Goal: Task Accomplishment & Management: Use online tool/utility

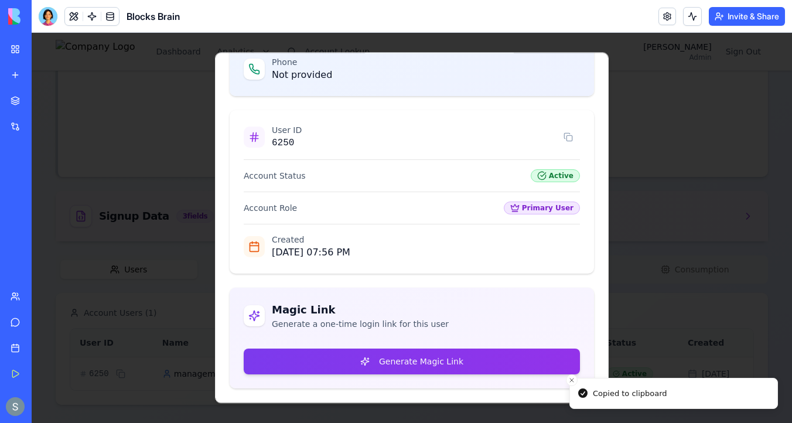
scroll to position [165, 0]
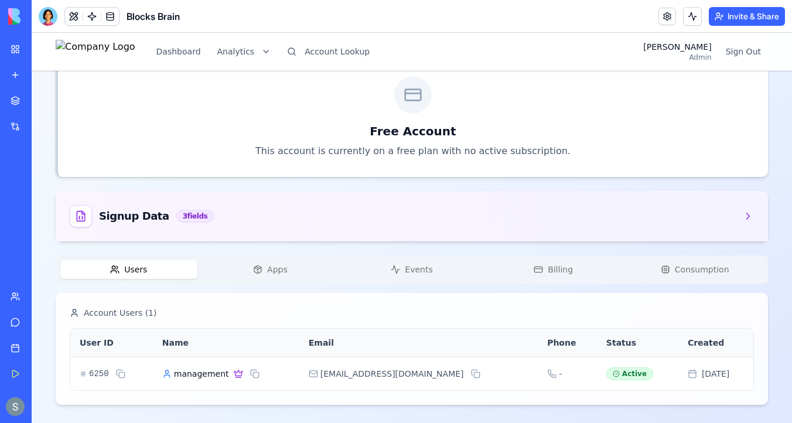
click at [15, 16] on img at bounding box center [44, 16] width 73 height 16
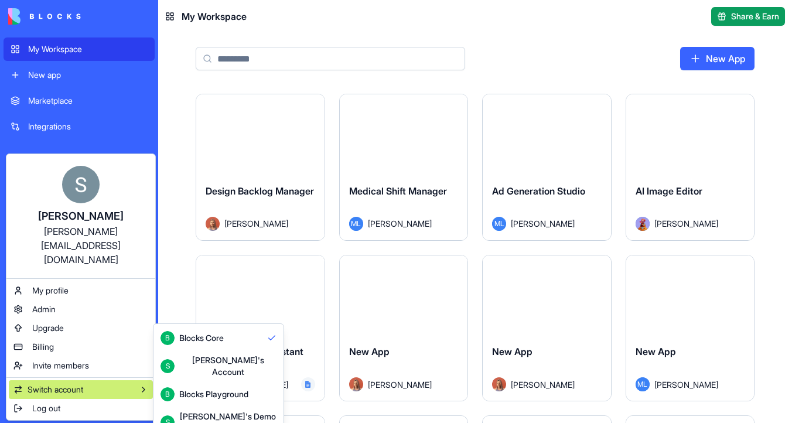
click at [196, 391] on div "B Blocks Playground" at bounding box center [204, 394] width 88 height 14
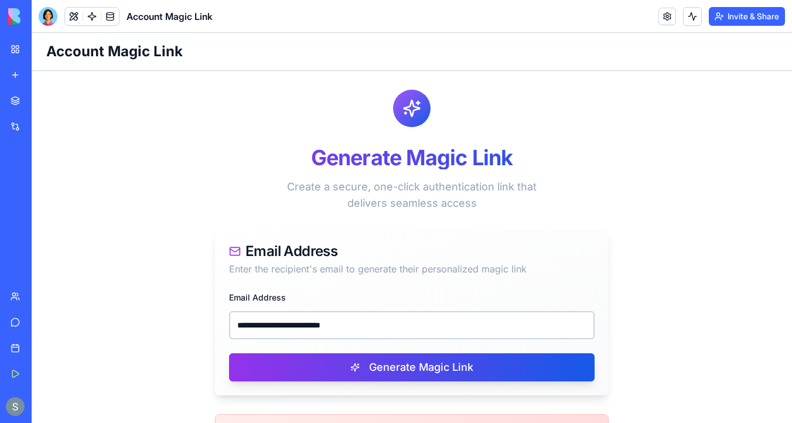
scroll to position [119, 0]
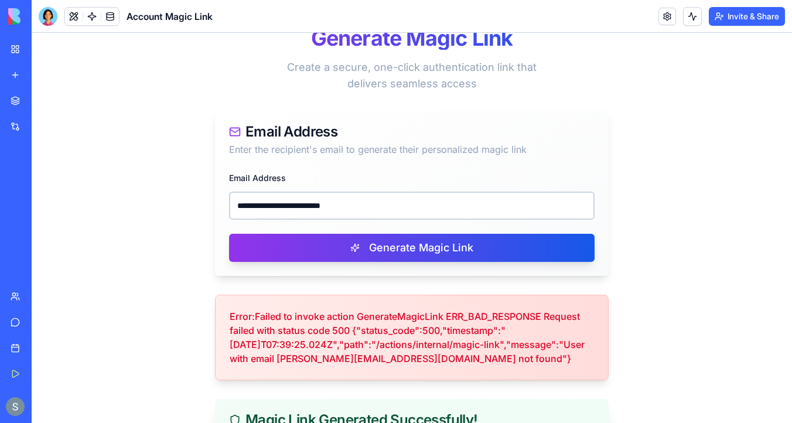
click at [369, 209] on input "**********" at bounding box center [411, 205] width 365 height 28
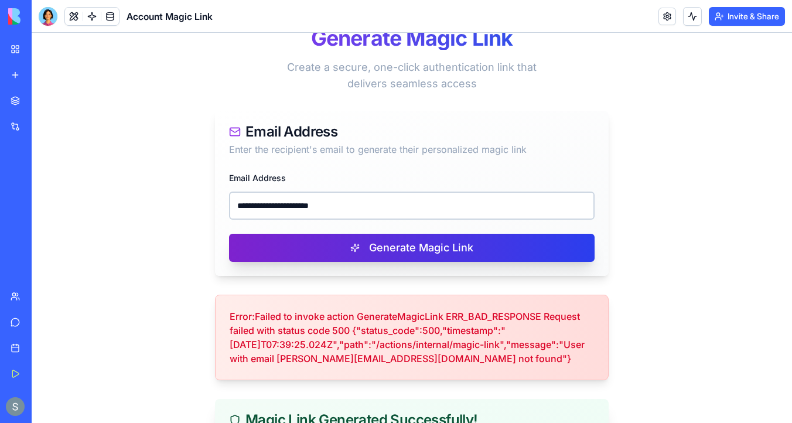
type input "**********"
click at [358, 249] on button "Generate Magic Link" at bounding box center [411, 248] width 365 height 28
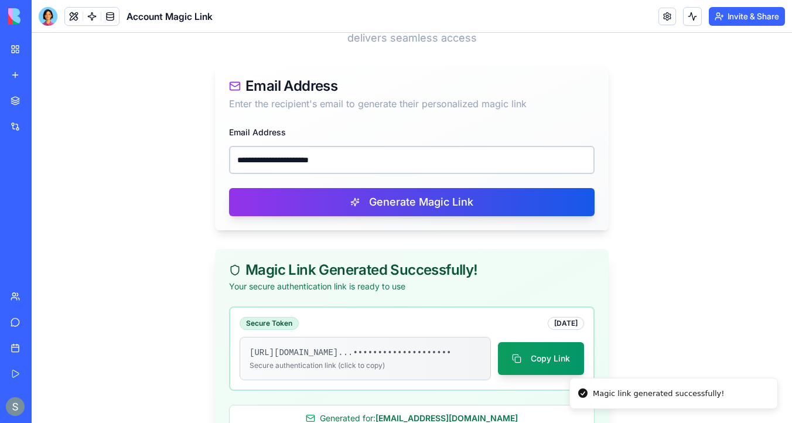
scroll to position [218, 0]
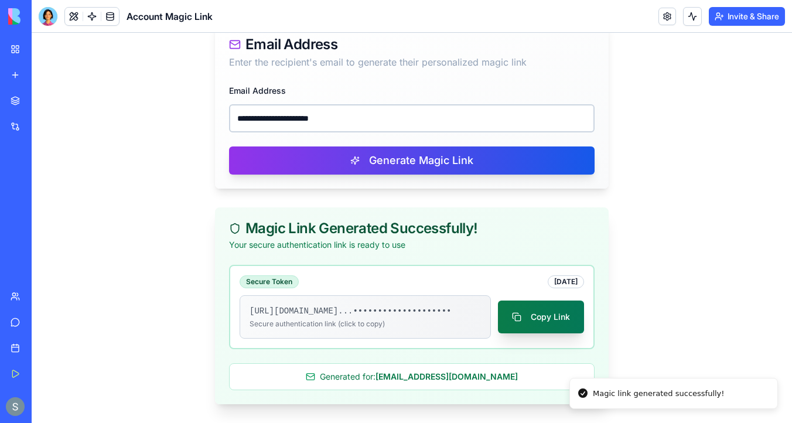
click at [545, 313] on button "Copy Link" at bounding box center [541, 316] width 86 height 33
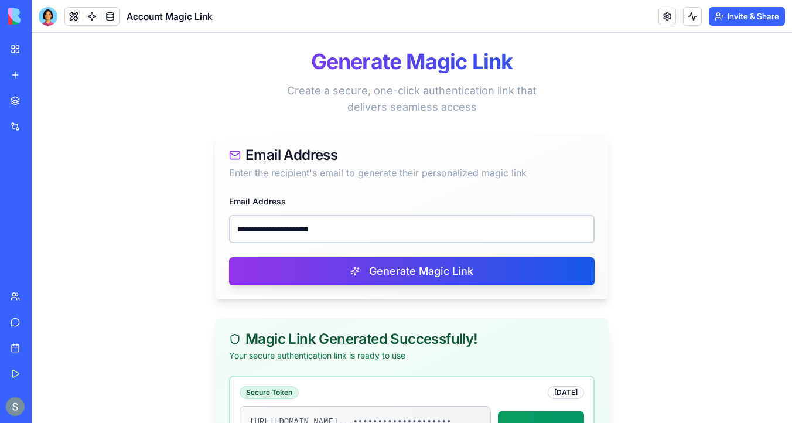
scroll to position [97, 0]
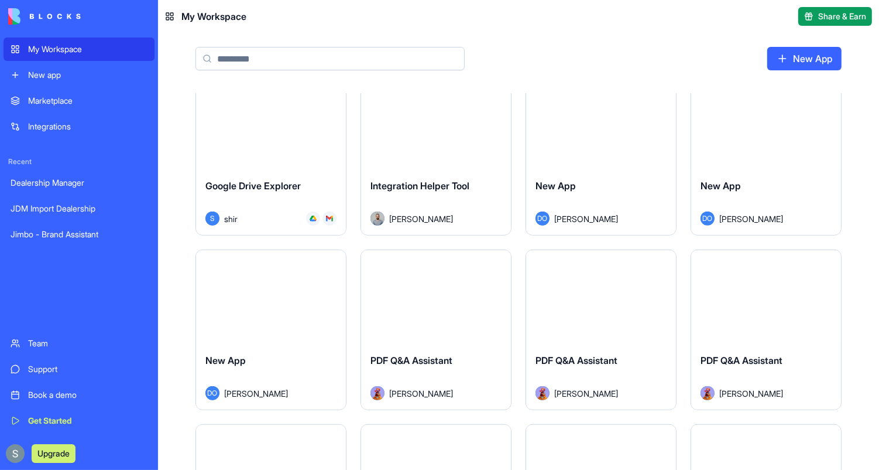
scroll to position [939, 0]
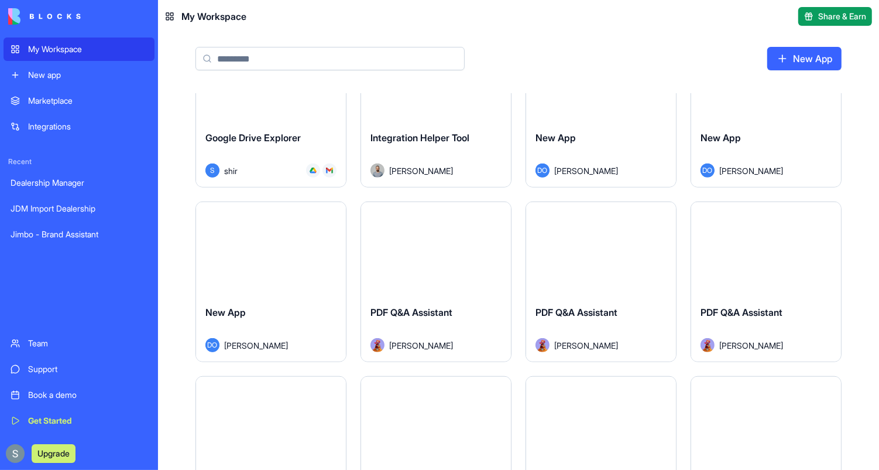
click at [309, 65] on input at bounding box center [330, 58] width 269 height 23
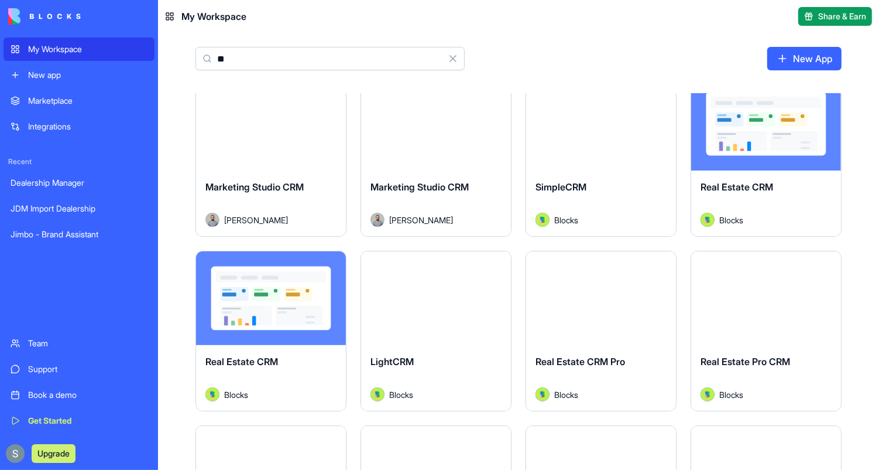
scroll to position [0, 0]
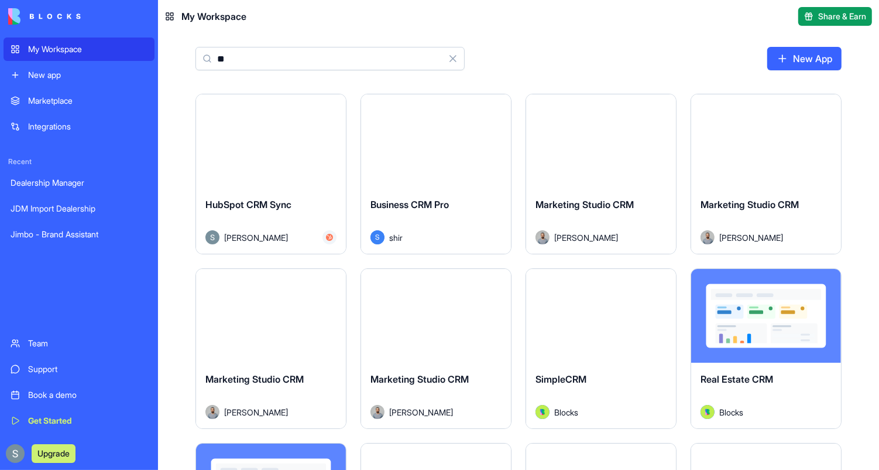
type input "*"
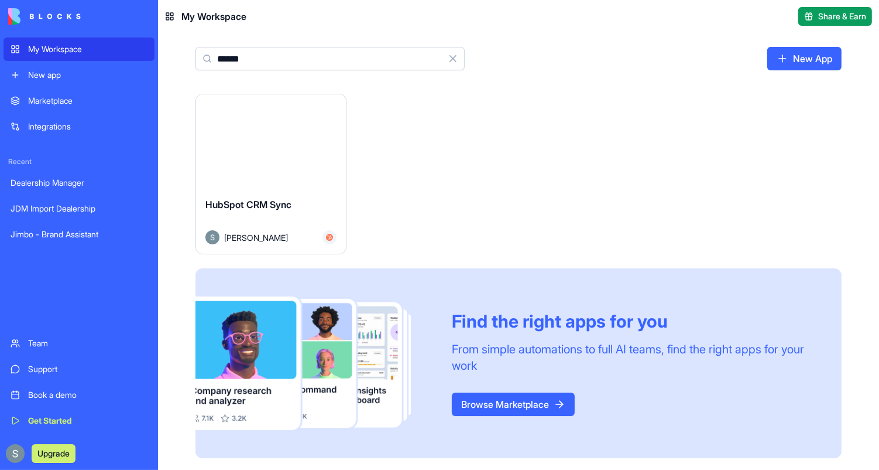
type input "******"
click at [302, 166] on div "Launch" at bounding box center [271, 141] width 150 height 94
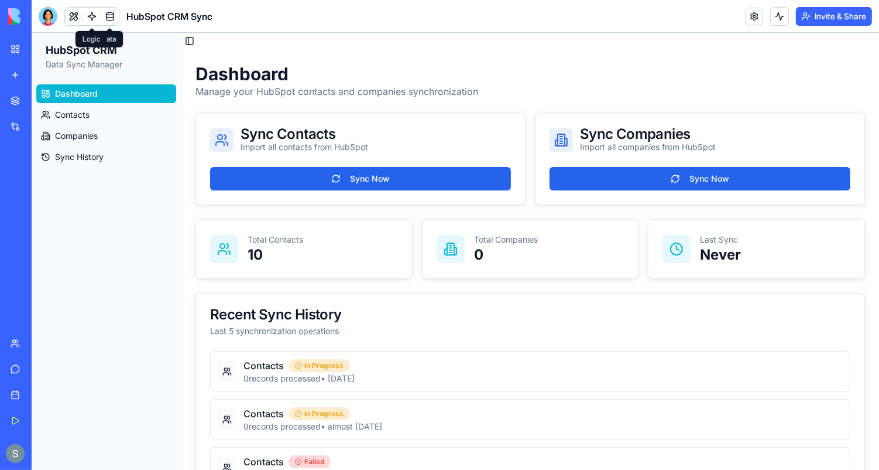
click at [91, 17] on link at bounding box center [92, 17] width 18 height 18
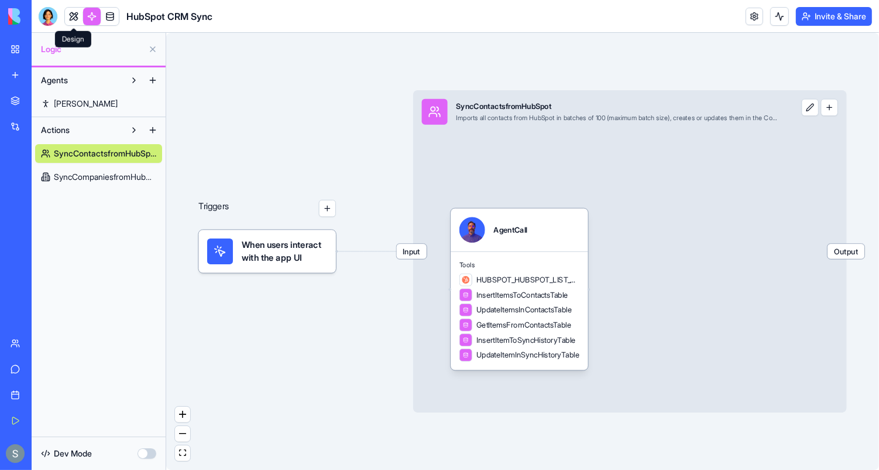
click at [77, 16] on link at bounding box center [74, 17] width 18 height 18
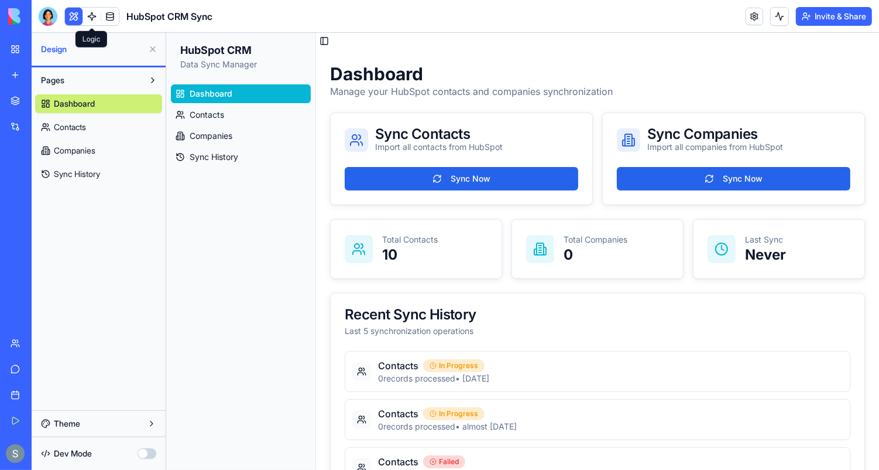
click at [91, 18] on link at bounding box center [92, 17] width 18 height 18
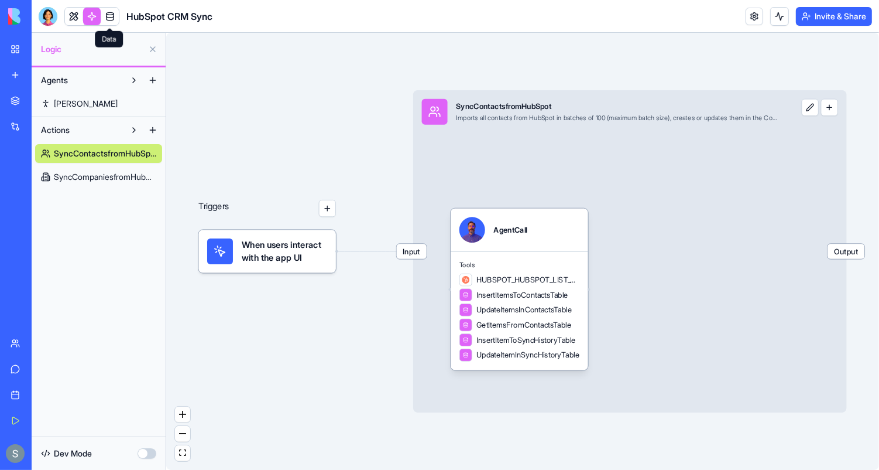
click at [108, 18] on link at bounding box center [110, 17] width 18 height 18
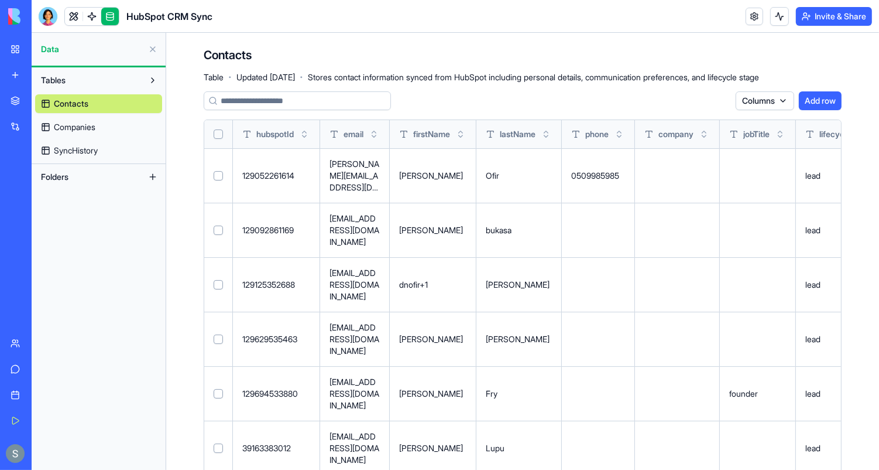
click at [98, 129] on link "Companies" at bounding box center [98, 127] width 127 height 19
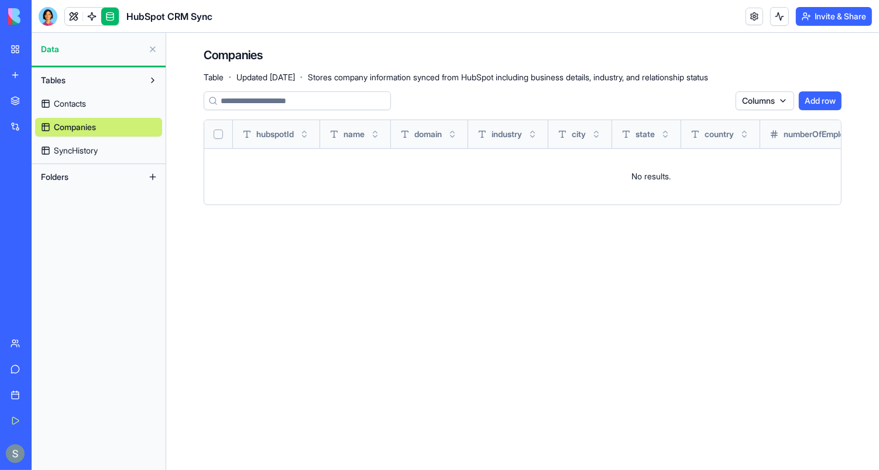
click at [98, 149] on span "SyncHistory" at bounding box center [76, 151] width 44 height 12
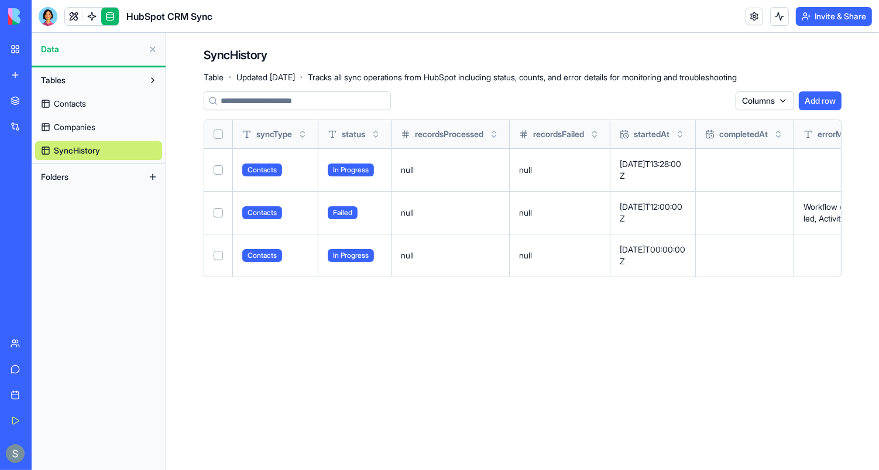
click at [110, 103] on link "Contacts" at bounding box center [98, 103] width 127 height 19
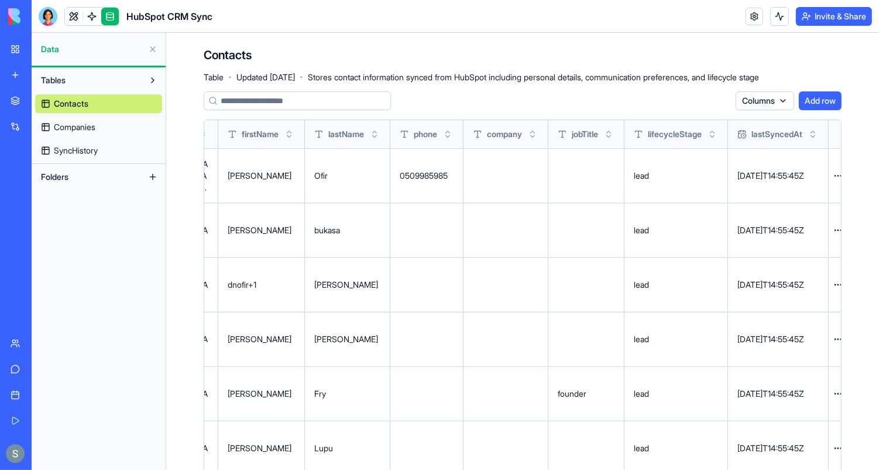
scroll to position [0, 192]
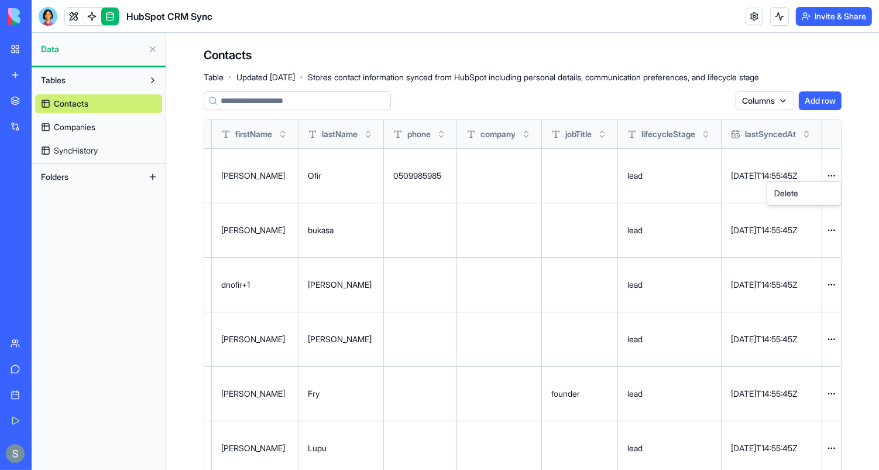
click at [834, 169] on html "My Workspace New app Marketplace Integrations Recent Dealership Manager JDM Imp…" at bounding box center [439, 235] width 879 height 470
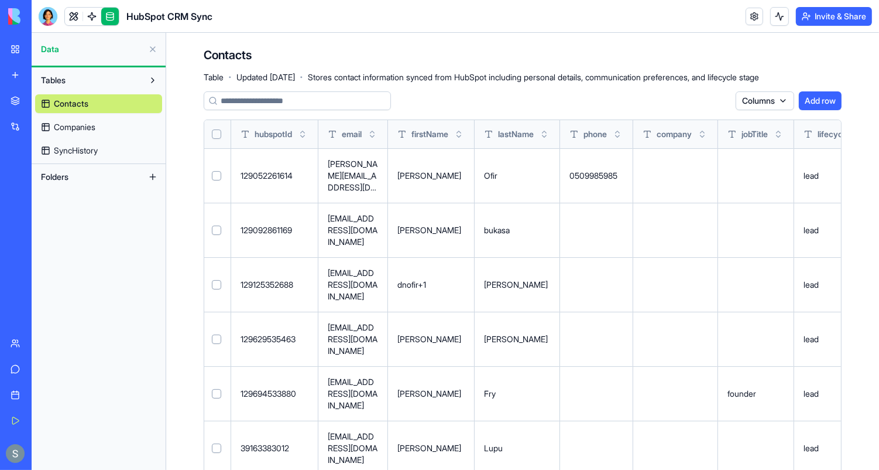
scroll to position [0, 0]
click at [88, 19] on link at bounding box center [92, 17] width 18 height 18
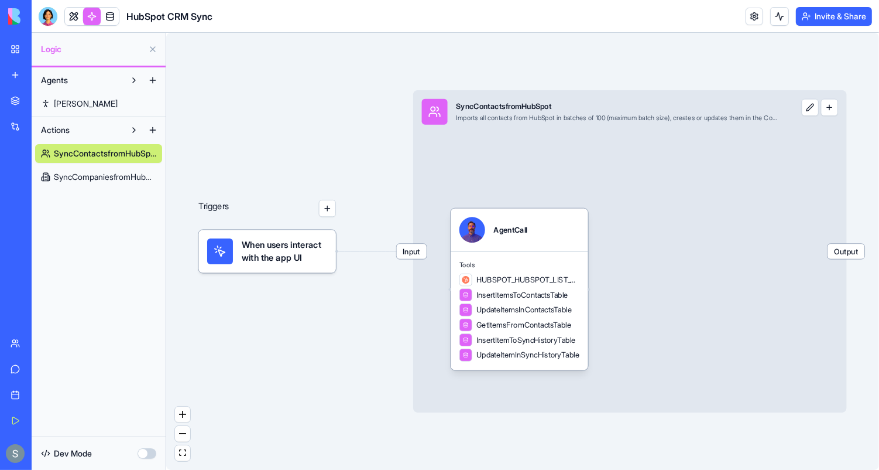
click at [275, 252] on span "When users interact with the app UI" at bounding box center [285, 251] width 86 height 26
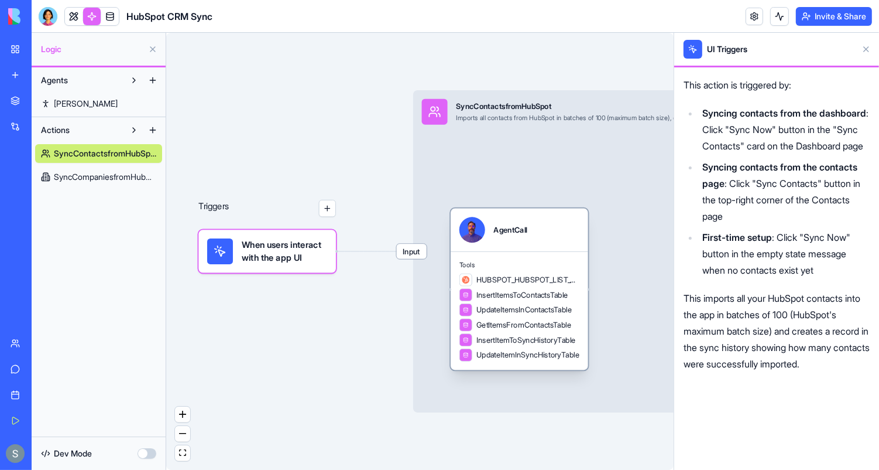
click at [532, 297] on span "InsertItemsToContactsTable" at bounding box center [523, 294] width 92 height 11
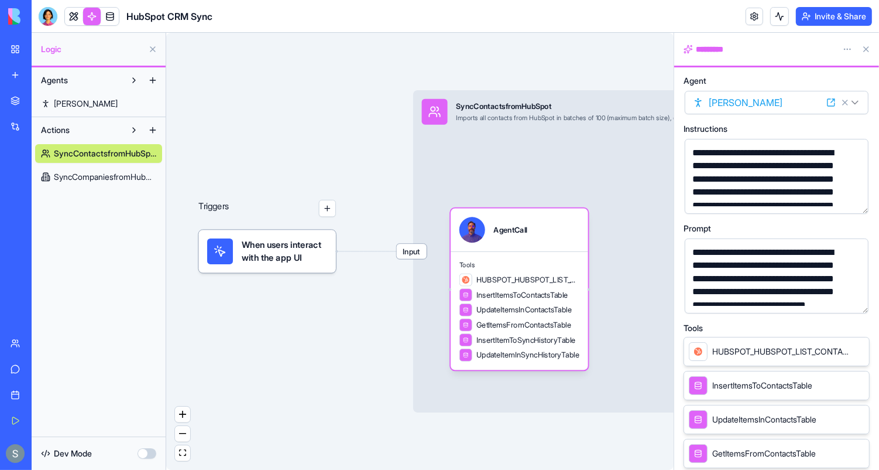
scroll to position [13, 0]
click at [854, 300] on button "button" at bounding box center [857, 301] width 19 height 19
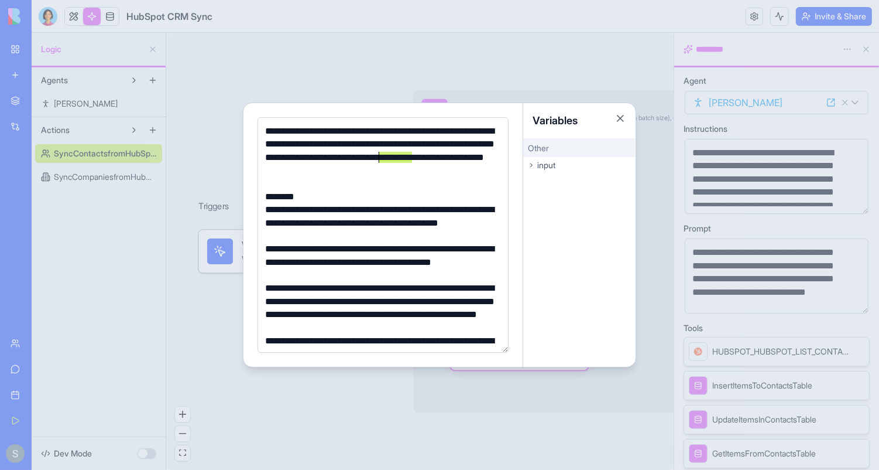
drag, startPoint x: 412, startPoint y: 158, endPoint x: 378, endPoint y: 158, distance: 34.0
click at [378, 158] on div "**********" at bounding box center [382, 151] width 241 height 53
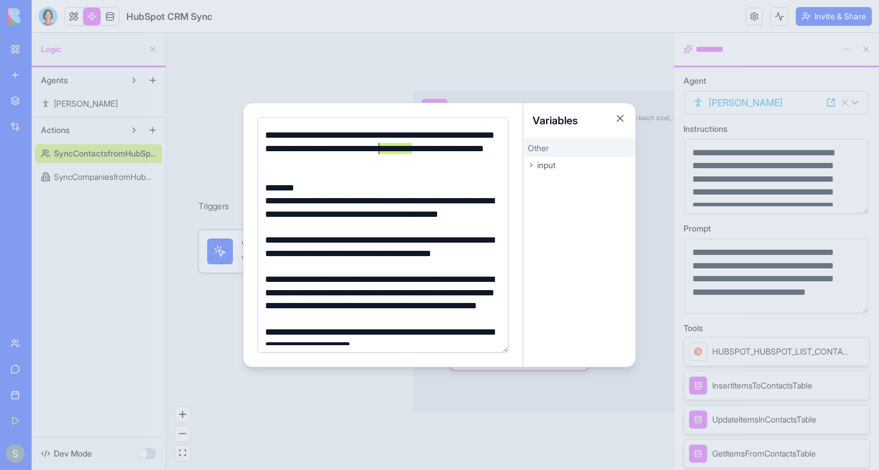
scroll to position [7, 0]
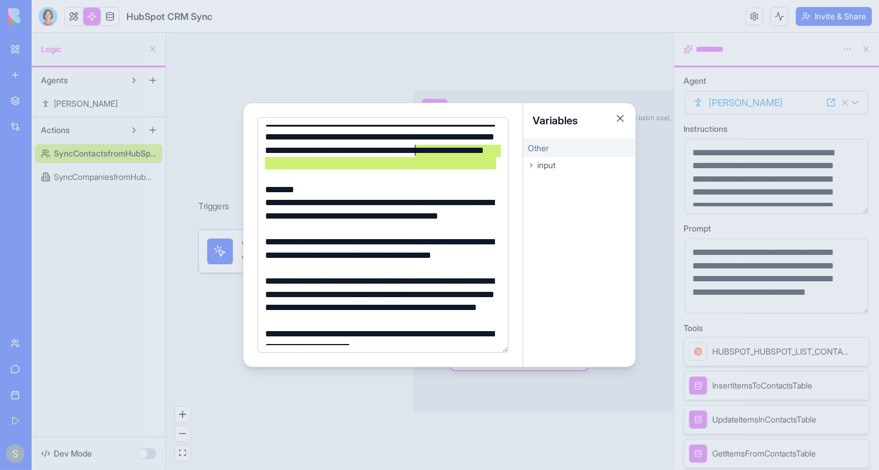
drag, startPoint x: 496, startPoint y: 163, endPoint x: 414, endPoint y: 146, distance: 83.8
click at [414, 146] on div "**********" at bounding box center [382, 144] width 241 height 53
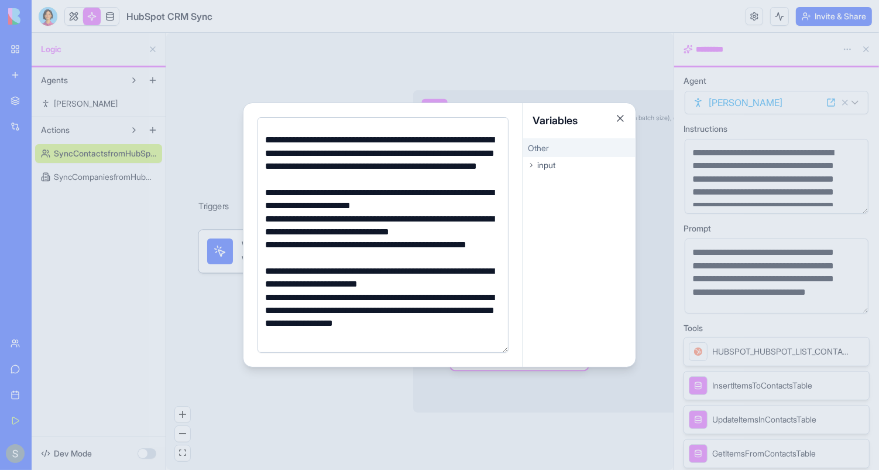
scroll to position [212, 0]
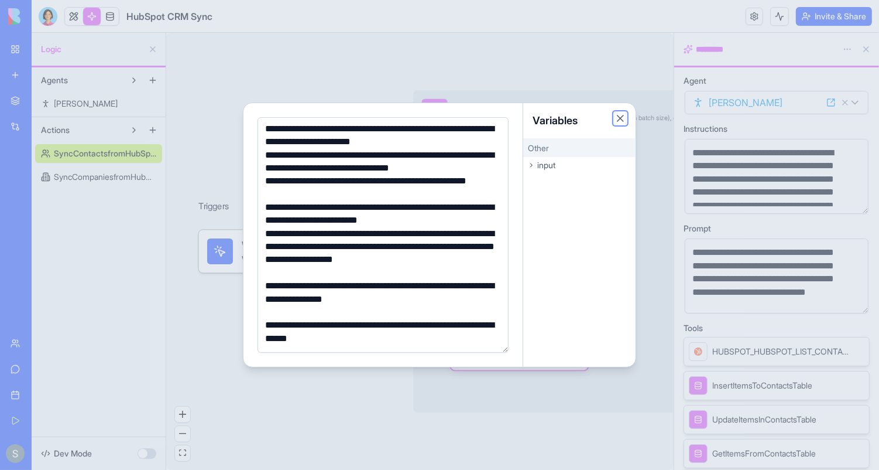
click at [620, 116] on button "Close" at bounding box center [621, 118] width 12 height 12
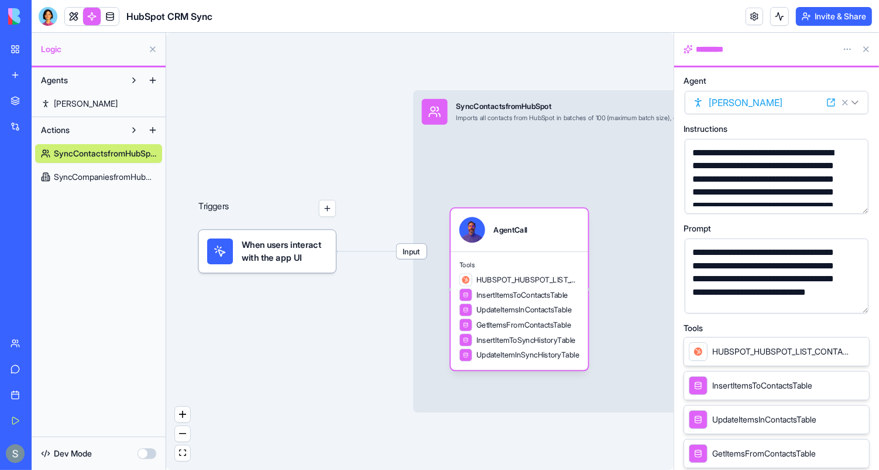
click at [538, 136] on div "Input SyncContactsfromHubSpot Imports all contacts from HubSpot in batches of 1…" at bounding box center [630, 251] width 434 height 322
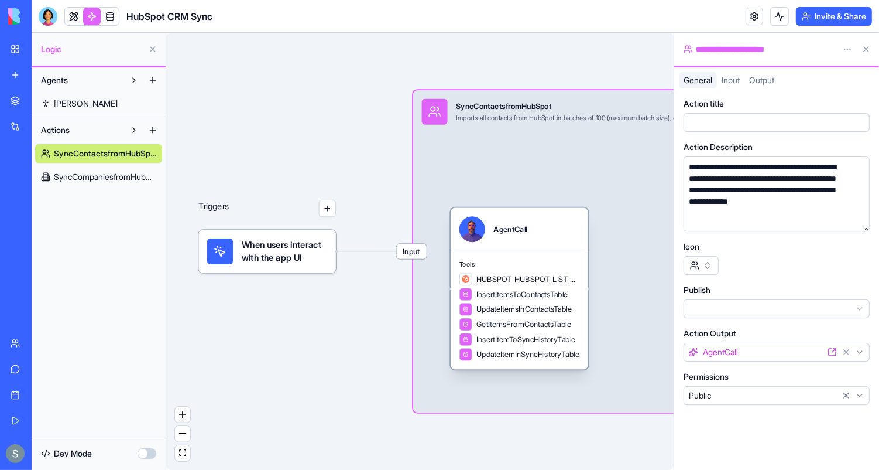
click at [564, 238] on div "AgentCall" at bounding box center [520, 229] width 120 height 26
click at [576, 225] on div "AgentCall" at bounding box center [520, 229] width 120 height 26
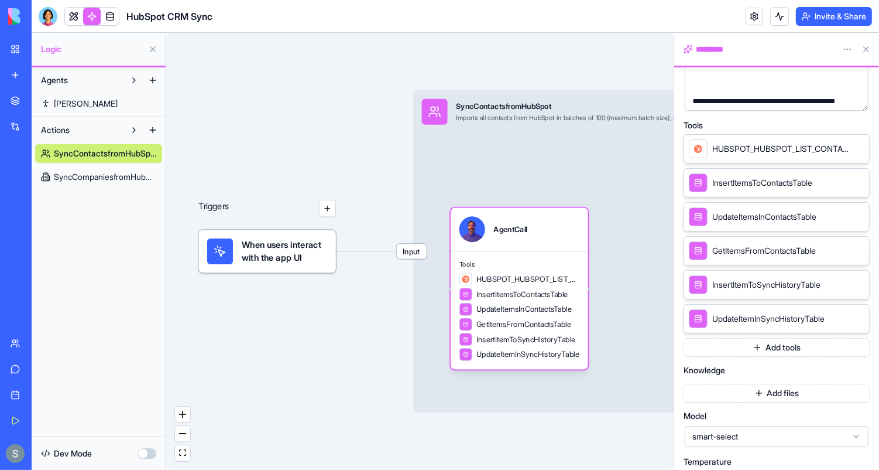
scroll to position [204, 0]
click at [128, 173] on span "SyncCompaniesfromHubSpot" at bounding box center [105, 177] width 102 height 12
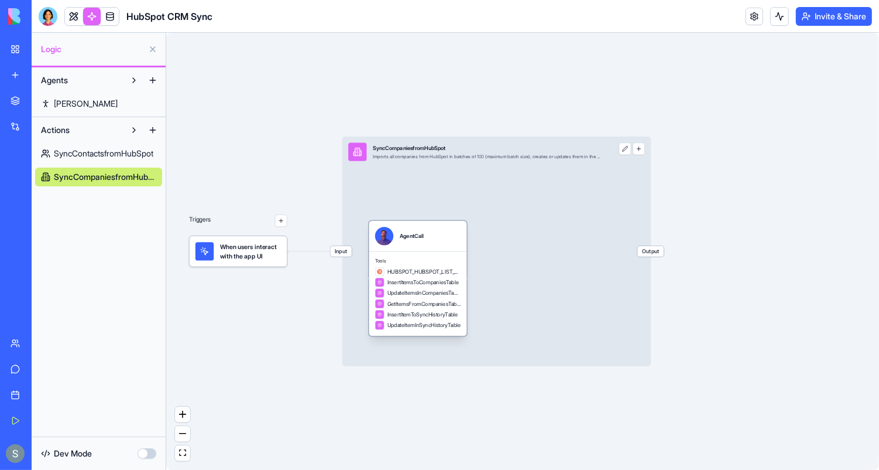
click at [432, 242] on div "AgentCall" at bounding box center [417, 236] width 85 height 18
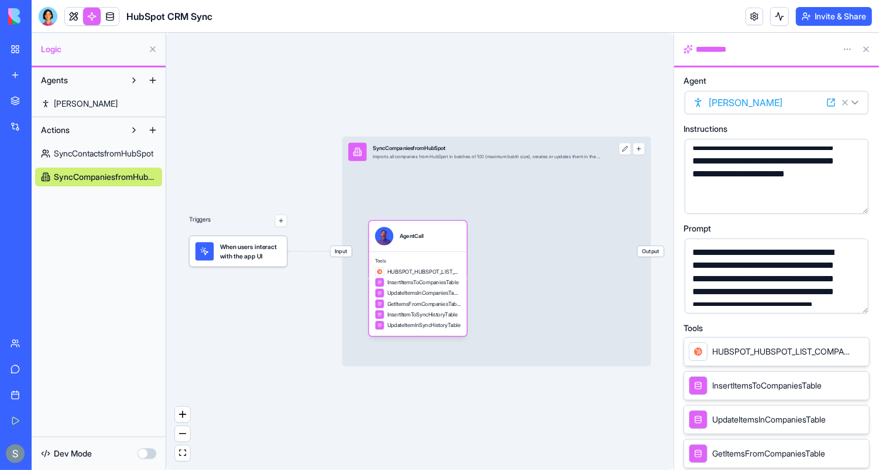
click at [857, 304] on button "button" at bounding box center [857, 301] width 19 height 19
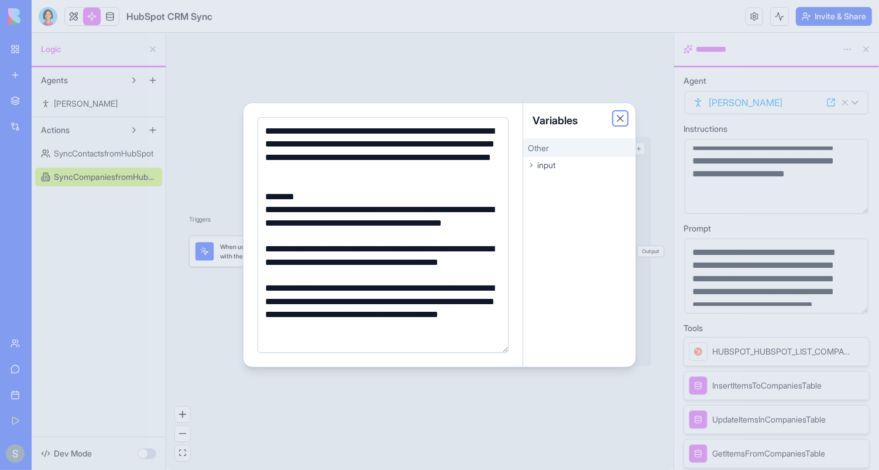
click at [619, 117] on button "Close" at bounding box center [621, 118] width 12 height 12
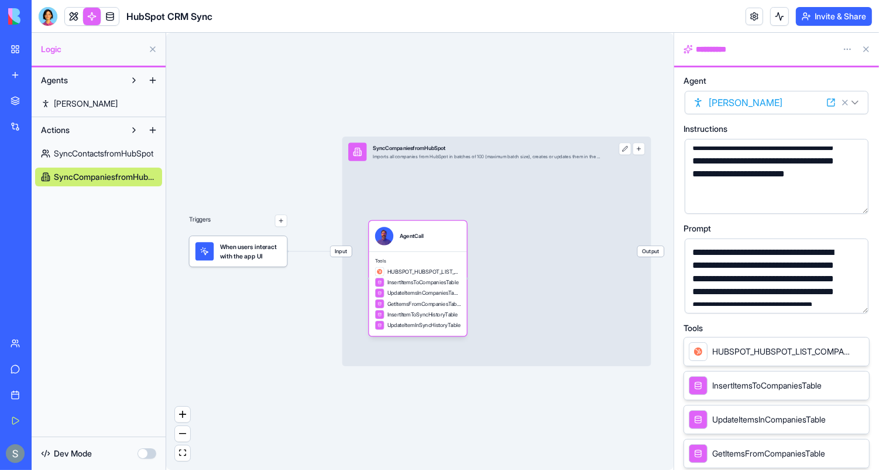
click at [487, 179] on div "Input SyncCompaniesfromHubSpot Imports all companies from HubSpot in batches of…" at bounding box center [497, 251] width 309 height 230
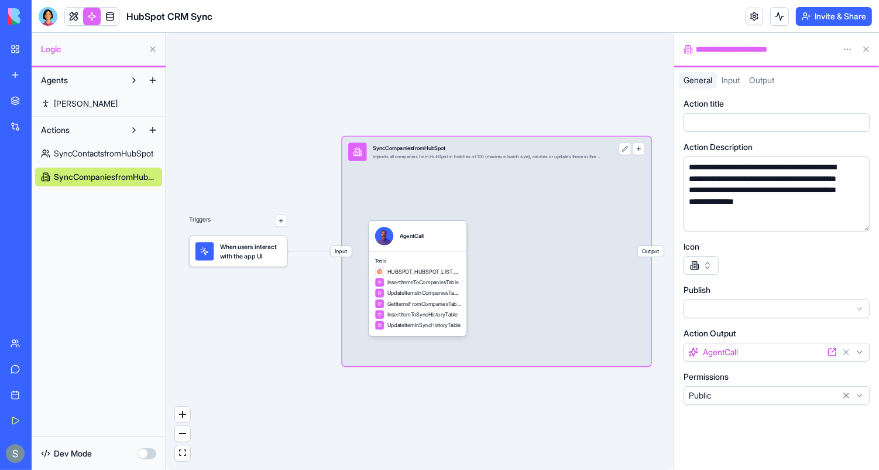
click at [119, 151] on span "SyncContactsfromHubSpot" at bounding box center [104, 154] width 100 height 12
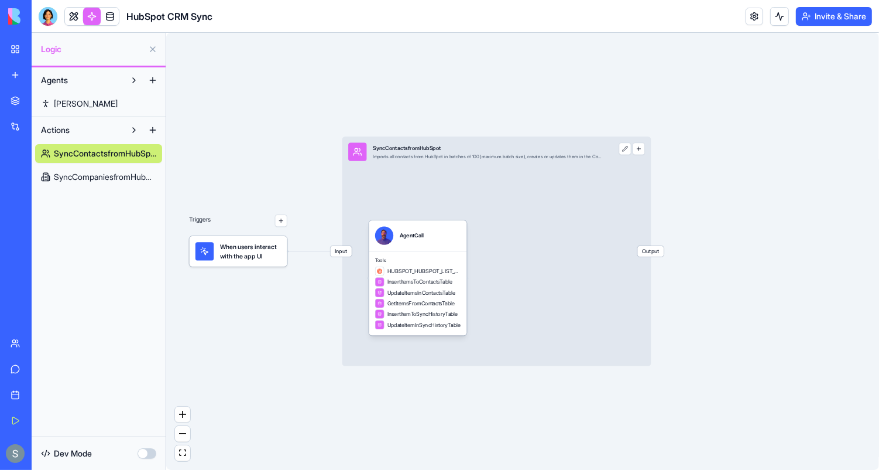
click at [116, 182] on span "SyncCompaniesfromHubSpot" at bounding box center [105, 177] width 102 height 12
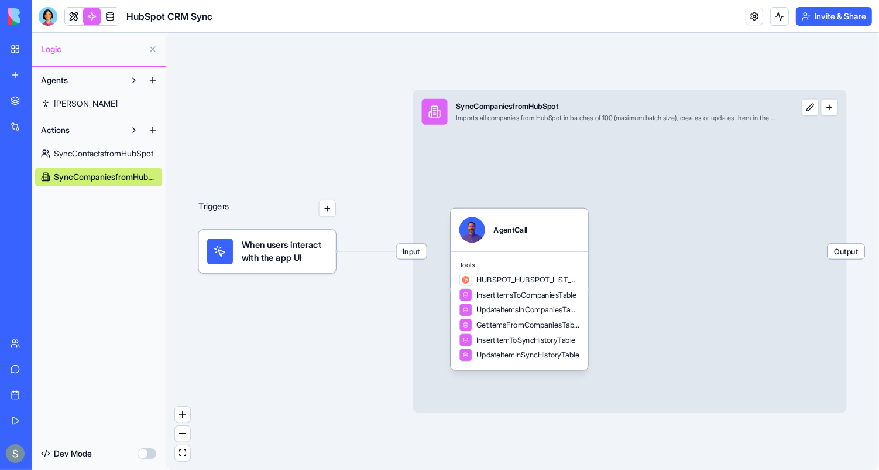
click at [99, 157] on span "SyncContactsfromHubSpot" at bounding box center [104, 154] width 100 height 12
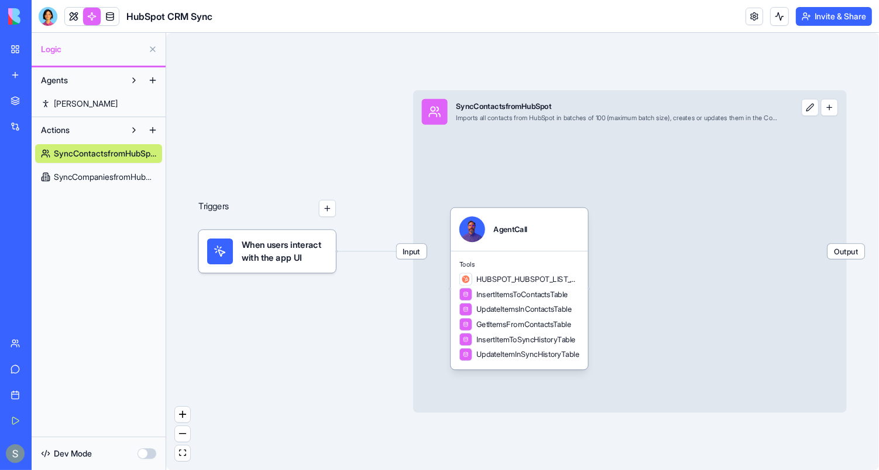
click at [137, 179] on span "SyncCompaniesfromHubSpot" at bounding box center [105, 177] width 102 height 12
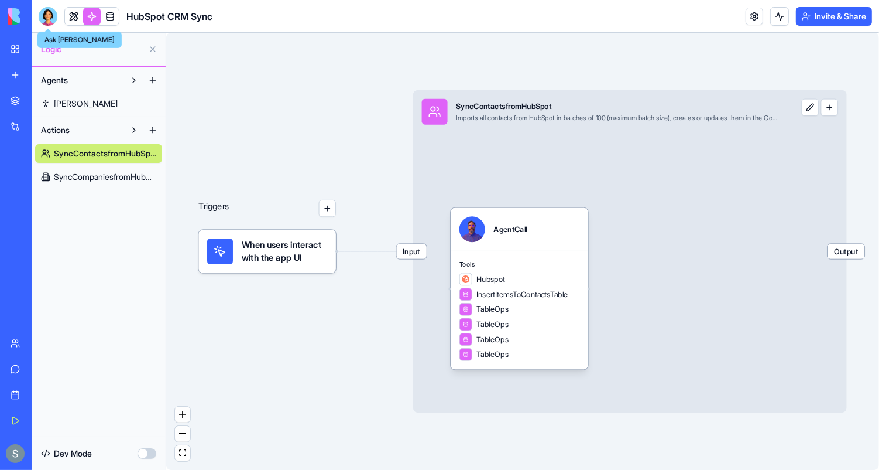
click at [46, 13] on div at bounding box center [48, 16] width 19 height 19
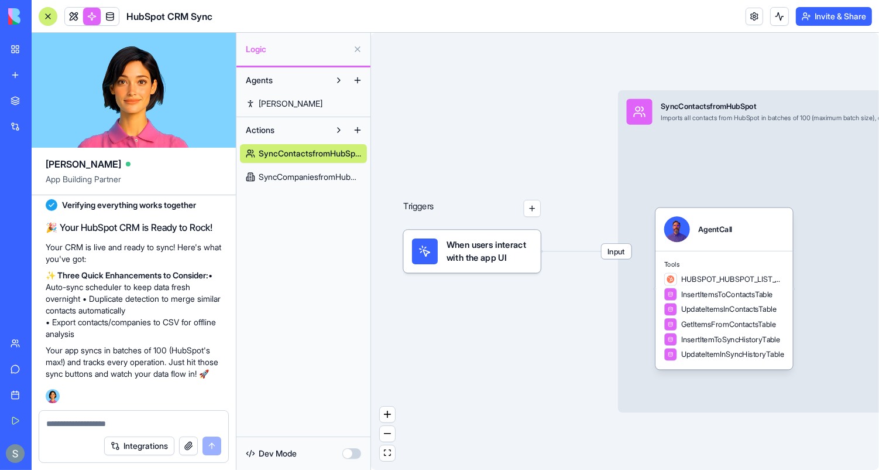
click at [9, 17] on img at bounding box center [44, 16] width 73 height 16
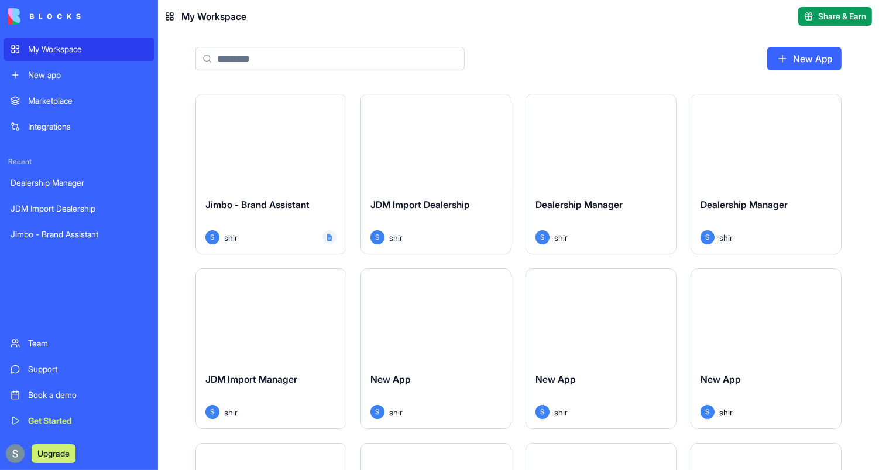
click at [51, 52] on div "My Workspace" at bounding box center [87, 49] width 119 height 12
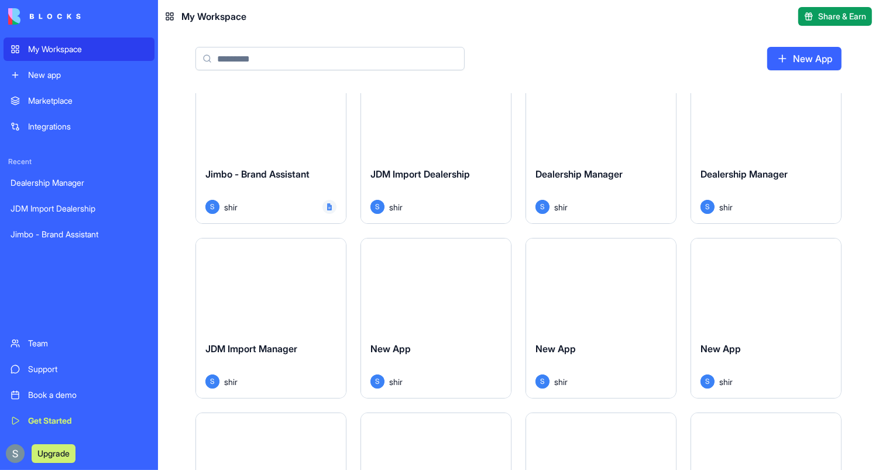
scroll to position [32, 0]
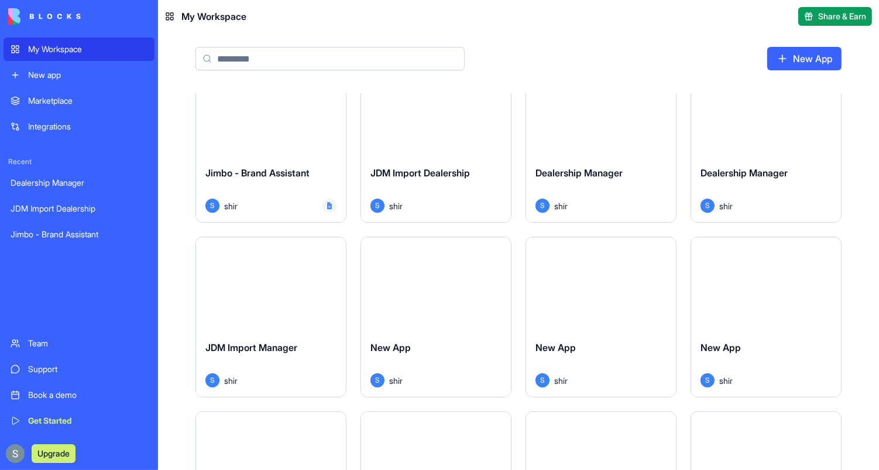
click at [347, 63] on input at bounding box center [330, 58] width 269 height 23
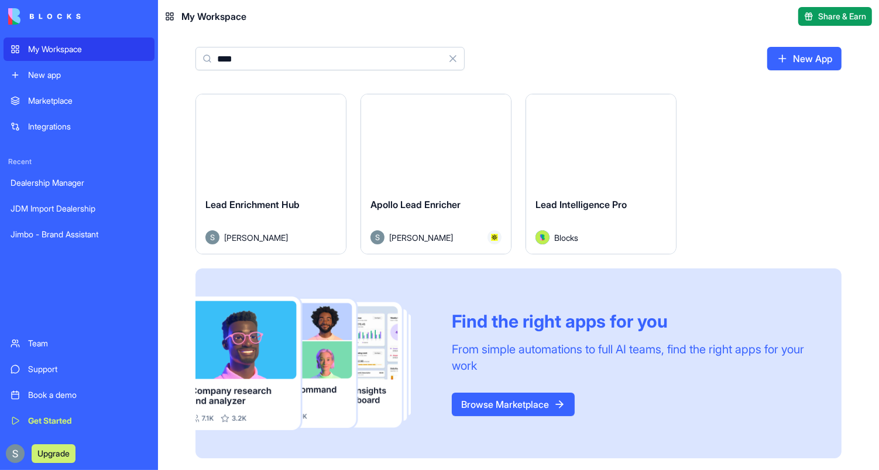
type input "****"
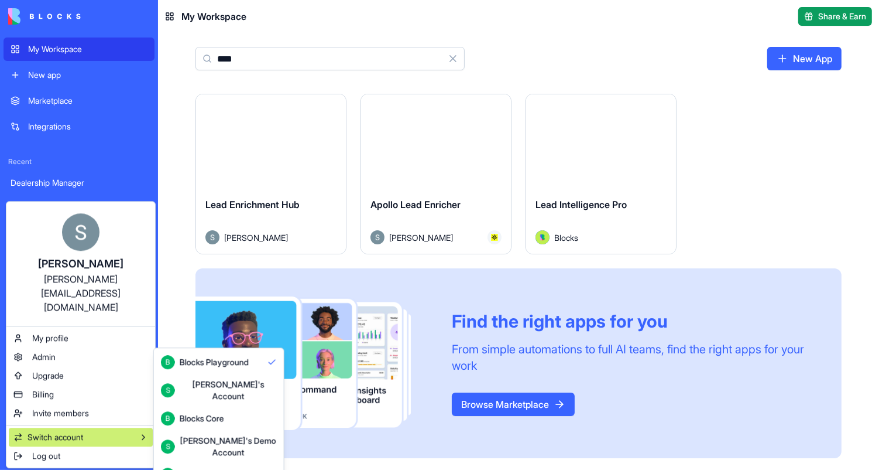
click at [256, 434] on div "Shelly's Demo Account" at bounding box center [228, 445] width 97 height 23
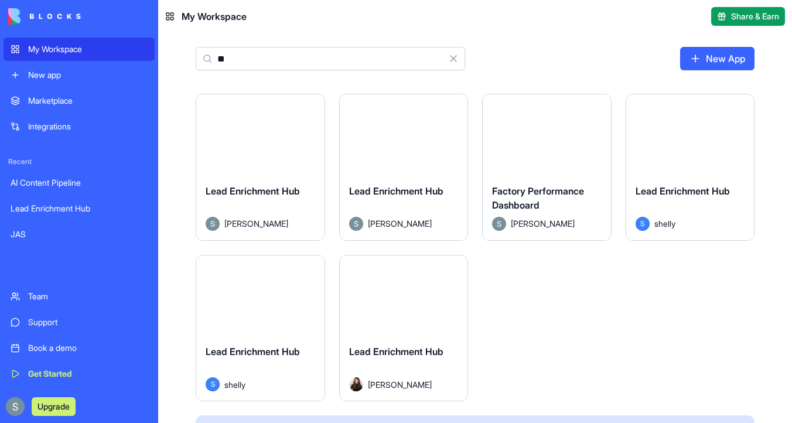
type input "*"
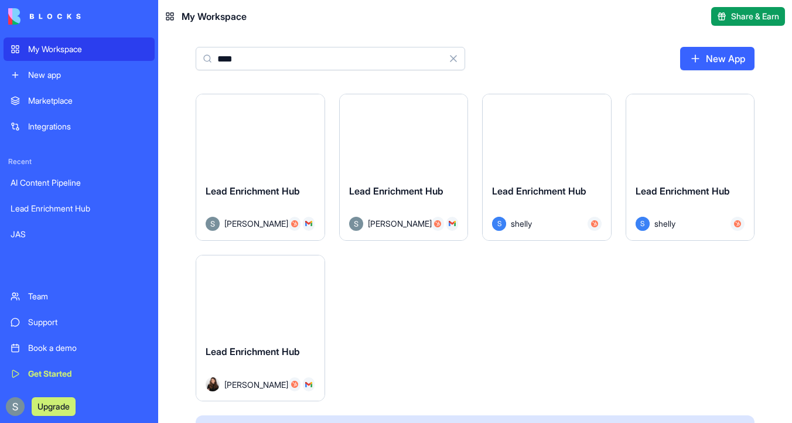
type input "****"
click at [278, 129] on button "Launch" at bounding box center [260, 133] width 88 height 23
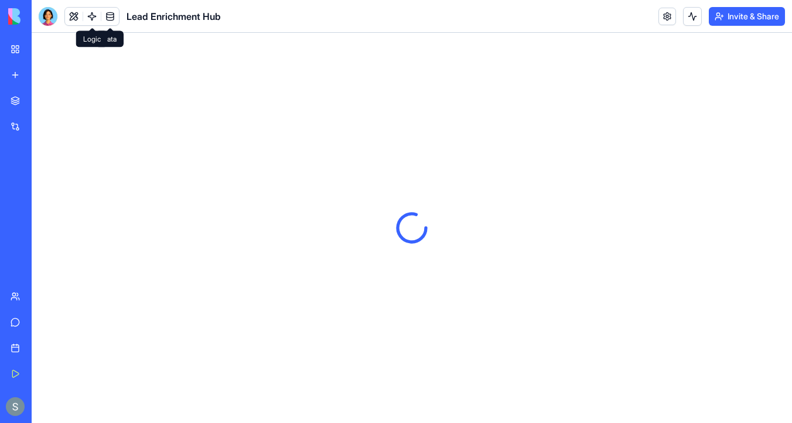
click at [97, 17] on link at bounding box center [92, 17] width 18 height 18
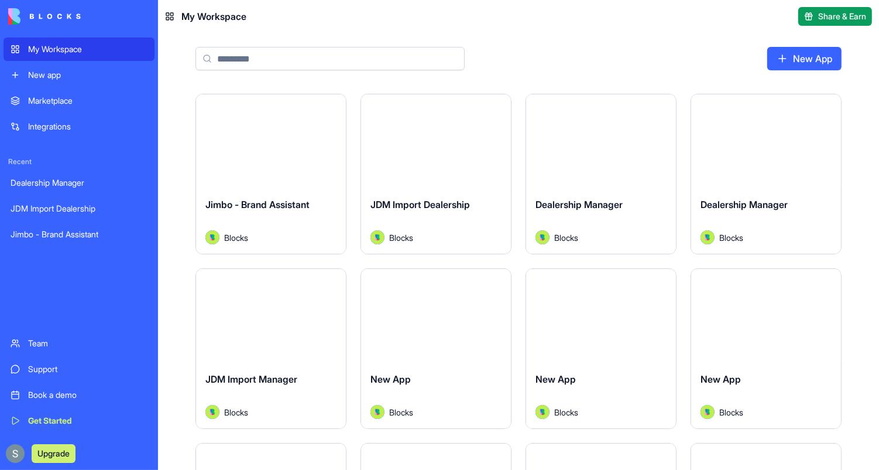
click at [348, 70] on div "New App" at bounding box center [518, 63] width 721 height 61
click at [334, 56] on input at bounding box center [330, 58] width 269 height 23
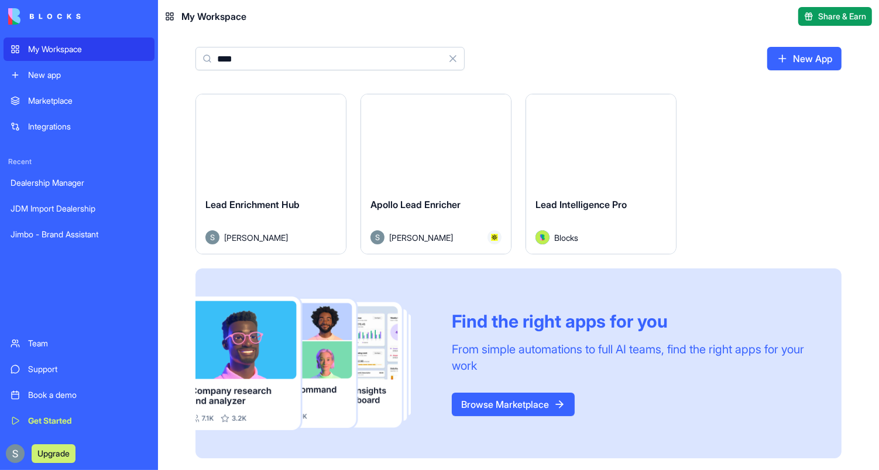
click at [294, 54] on input "****" at bounding box center [330, 58] width 269 height 23
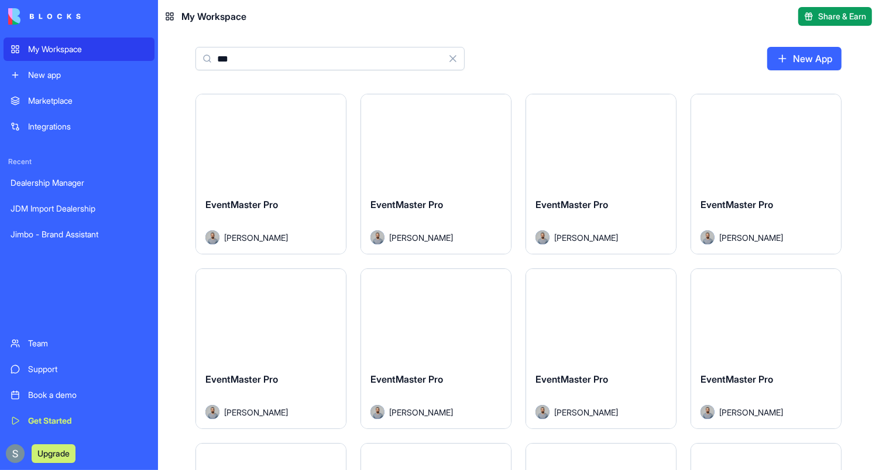
type input "***"
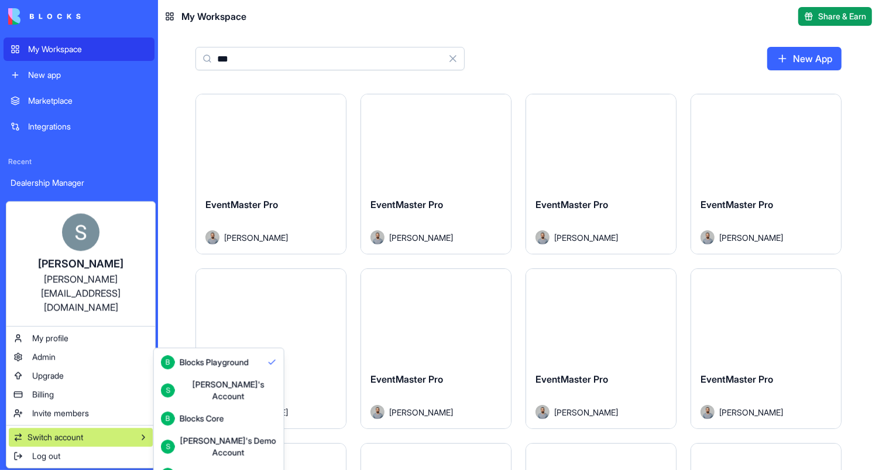
click at [209, 434] on div "Shelly's Demo Account" at bounding box center [228, 445] width 97 height 23
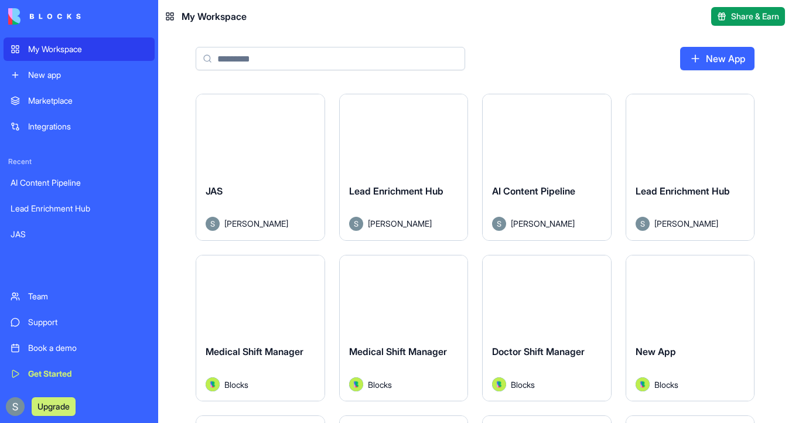
click at [287, 57] on input at bounding box center [330, 58] width 269 height 23
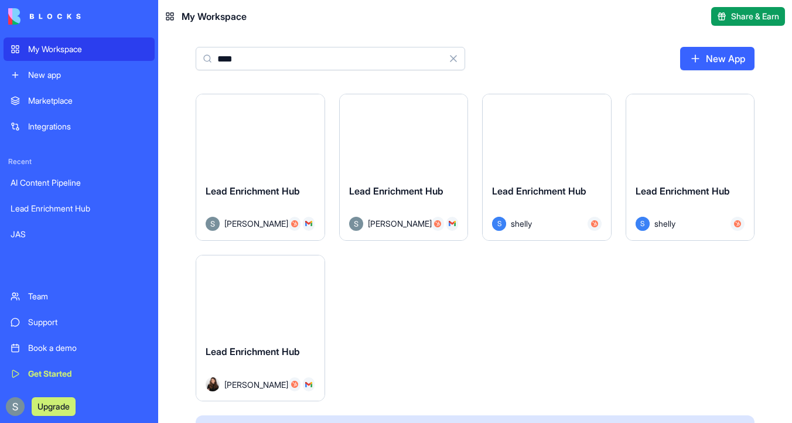
click at [292, 58] on input "****" at bounding box center [330, 58] width 269 height 23
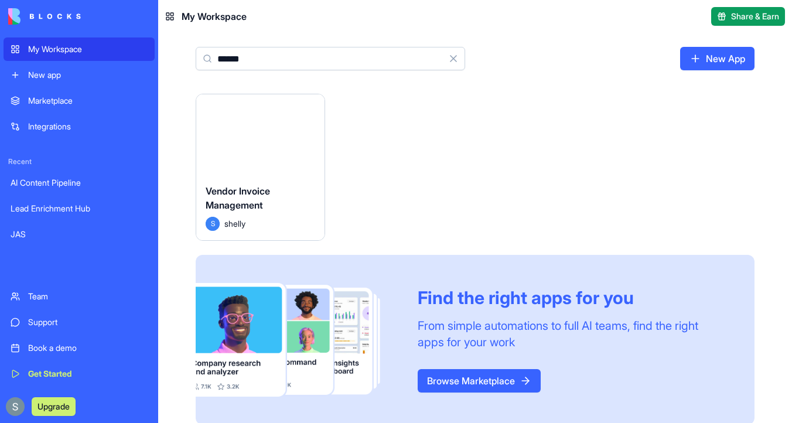
type input "******"
click at [308, 105] on html "My Workspace New app Marketplace Integrations Recent AI Content Pipeline Lead E…" at bounding box center [396, 211] width 792 height 423
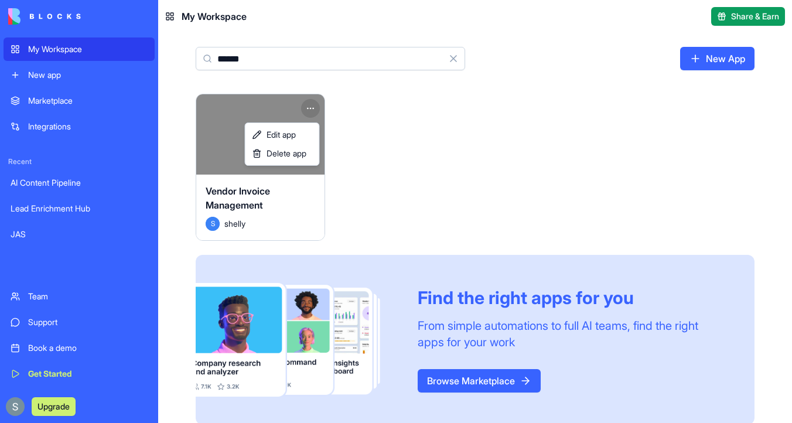
click at [218, 132] on html "My Workspace New app Marketplace Integrations Recent AI Content Pipeline Lead E…" at bounding box center [396, 211] width 792 height 423
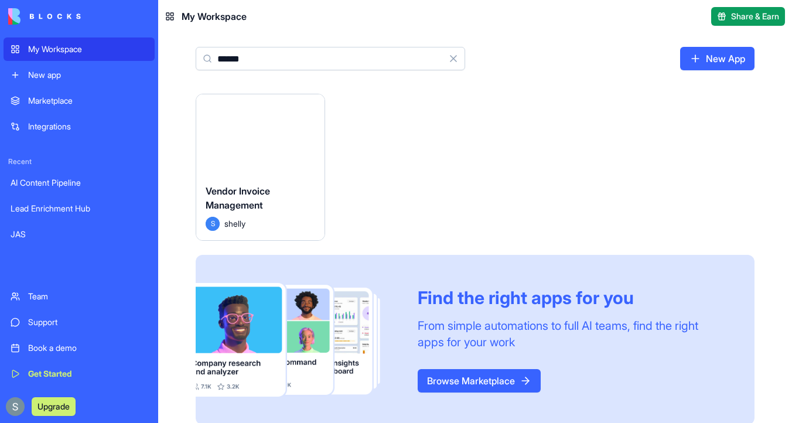
click at [233, 133] on button "Launch" at bounding box center [260, 133] width 88 height 23
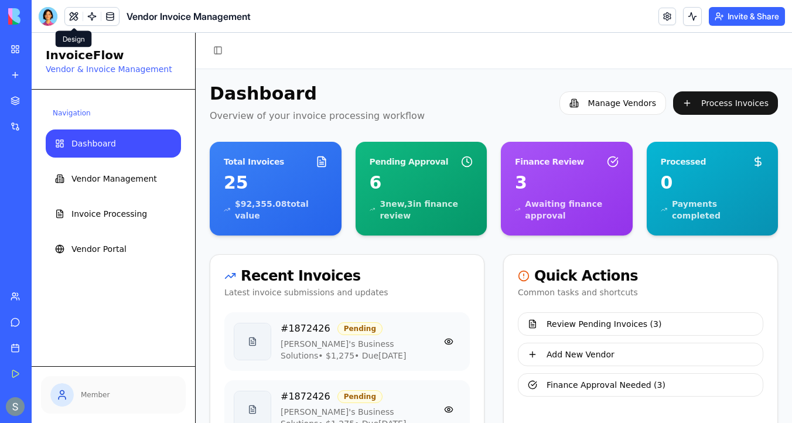
click at [69, 15] on button at bounding box center [74, 17] width 18 height 18
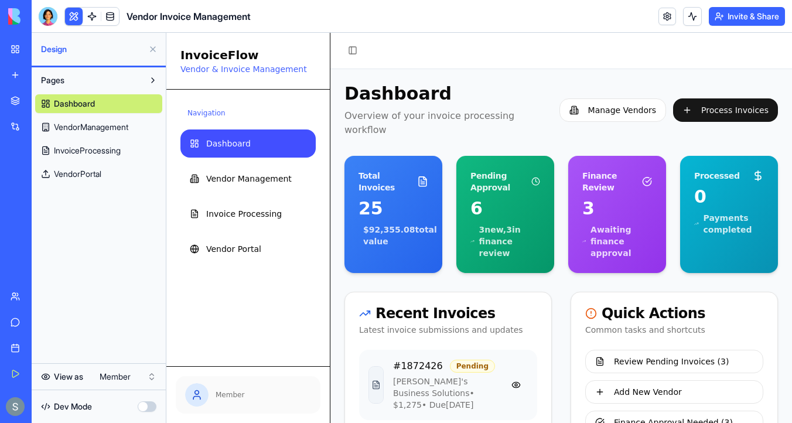
click at [128, 371] on html "My Workspace New app Marketplace Integrations Recent AI Content Pipeline Lead E…" at bounding box center [396, 211] width 792 height 423
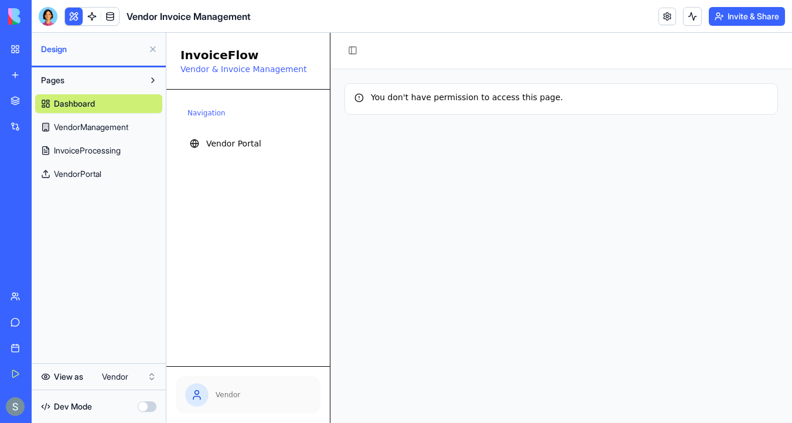
click at [115, 174] on link "VendorPortal" at bounding box center [98, 174] width 127 height 19
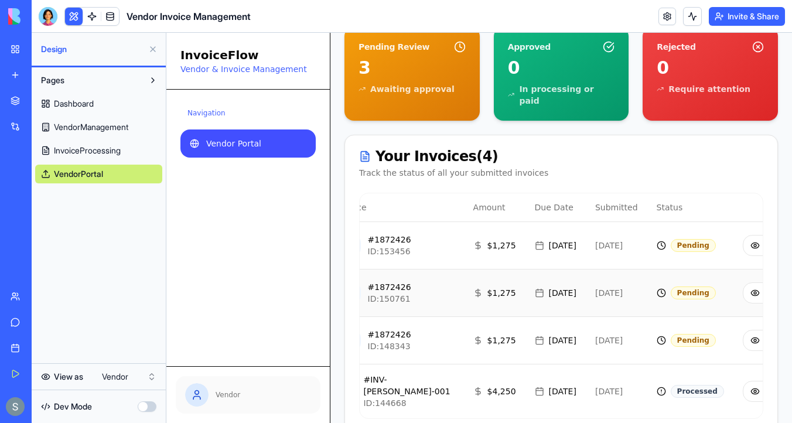
scroll to position [0, 76]
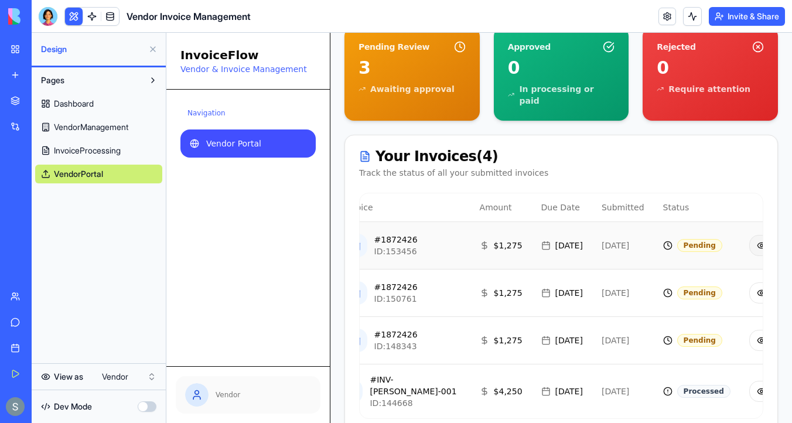
click at [749, 235] on button "View" at bounding box center [774, 245] width 51 height 21
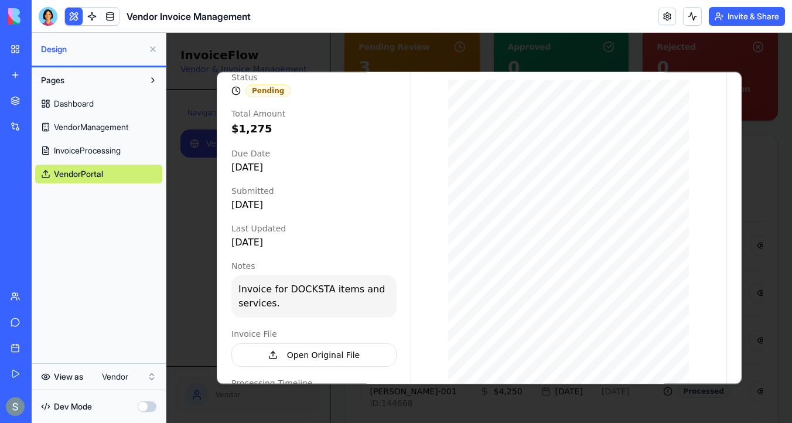
scroll to position [210, 0]
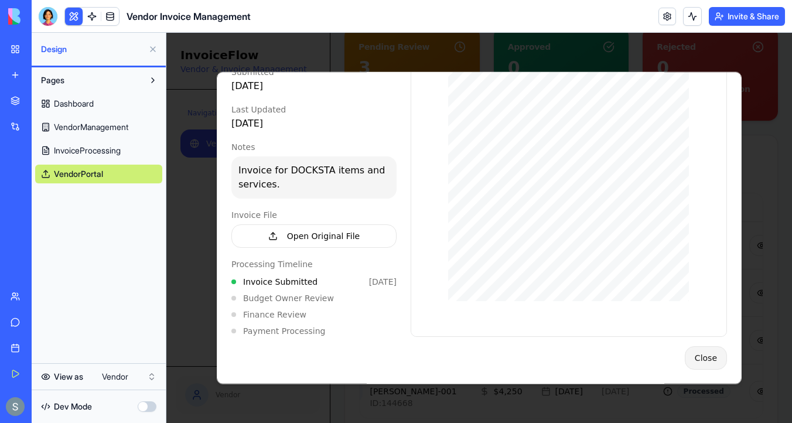
click at [714, 361] on button "Close" at bounding box center [705, 357] width 42 height 23
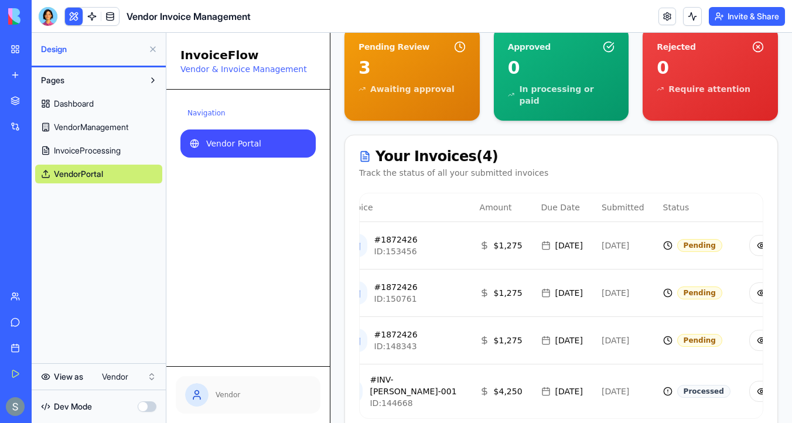
click at [125, 379] on html "My Workspace New app Marketplace Integrations Recent AI Content Pipeline Lead E…" at bounding box center [396, 211] width 792 height 423
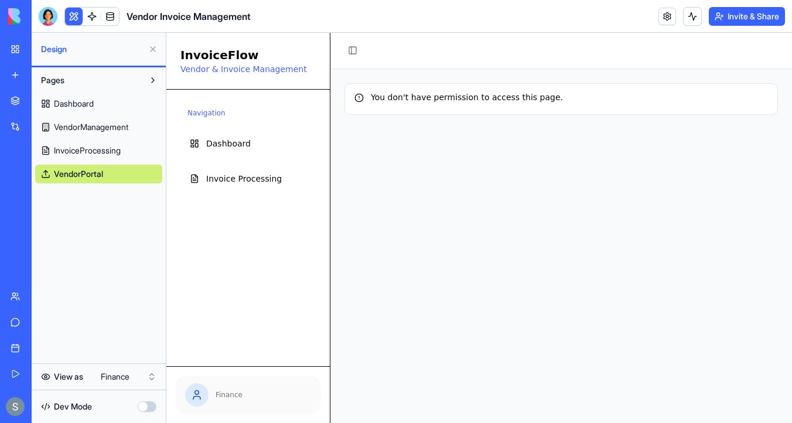
click at [121, 146] on span "InvoiceProcessing" at bounding box center [87, 151] width 67 height 12
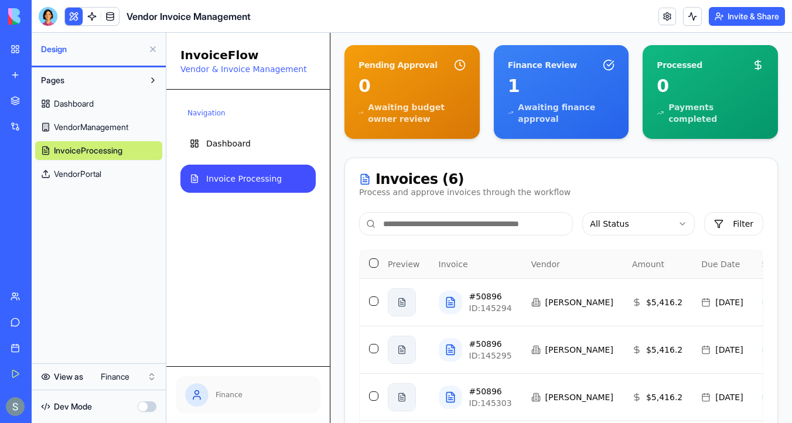
scroll to position [155, 0]
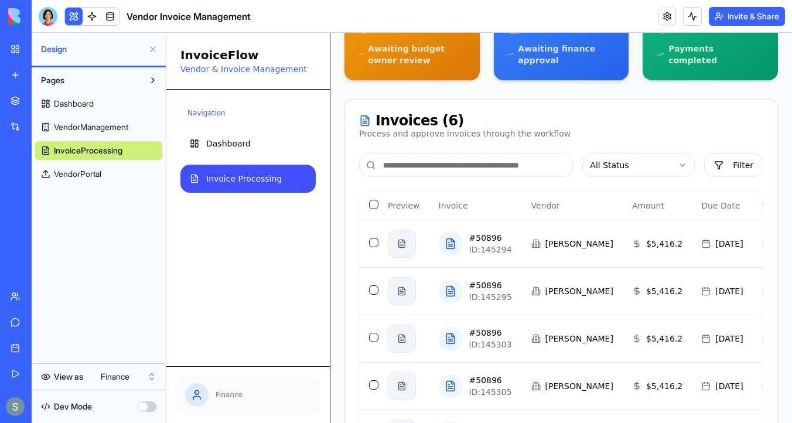
click at [50, 16] on div at bounding box center [48, 16] width 19 height 19
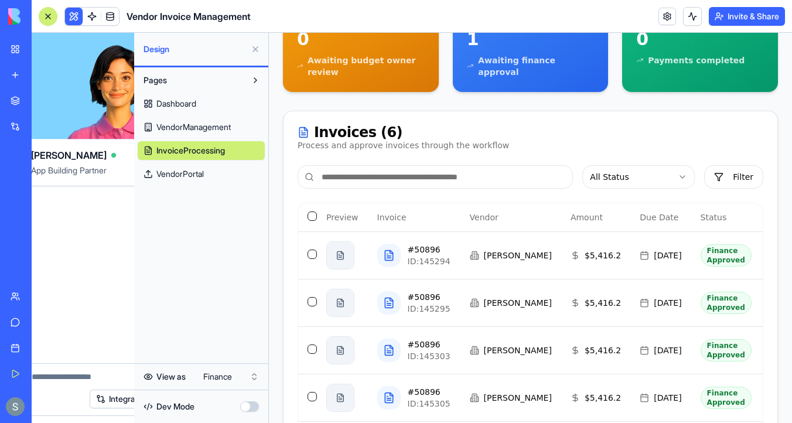
scroll to position [0, 0]
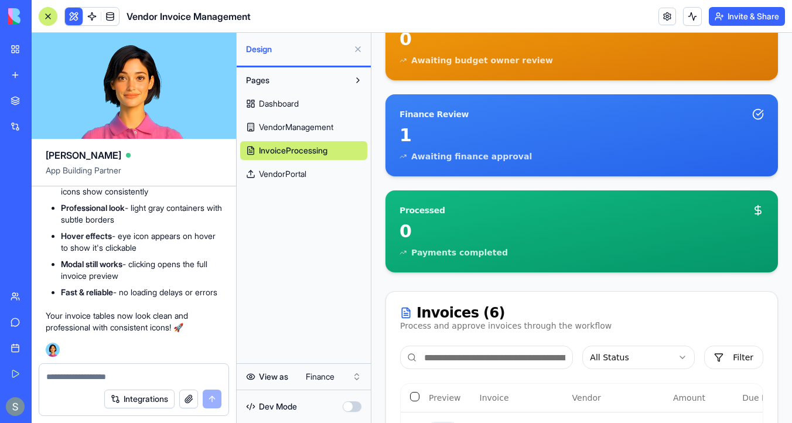
click at [50, 16] on div at bounding box center [47, 16] width 9 height 9
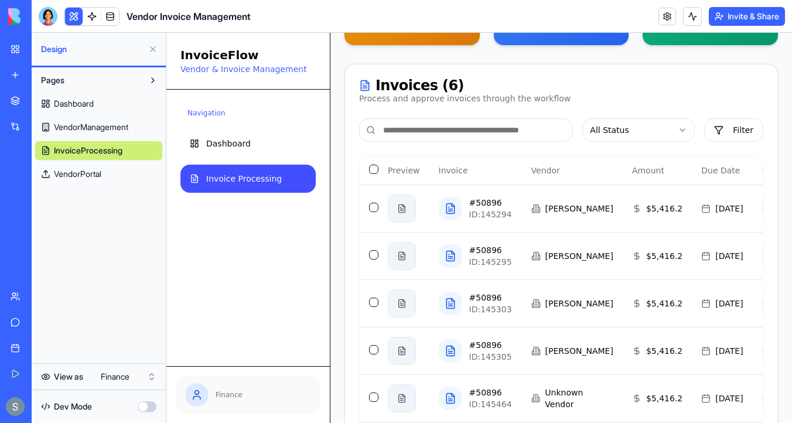
scroll to position [191, 0]
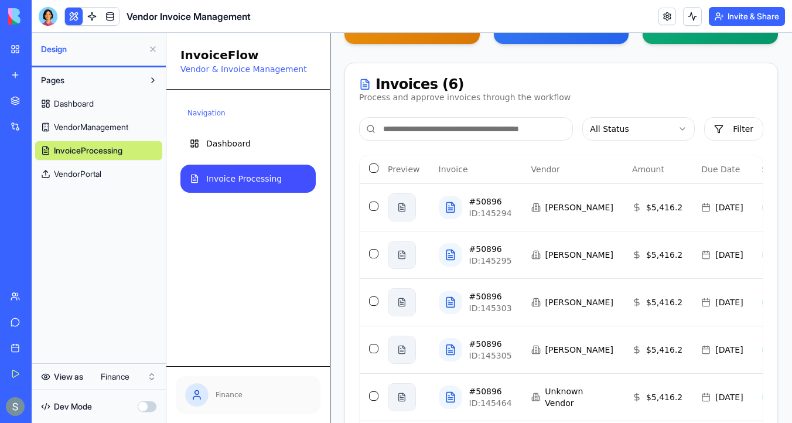
click at [154, 52] on button at bounding box center [152, 49] width 19 height 19
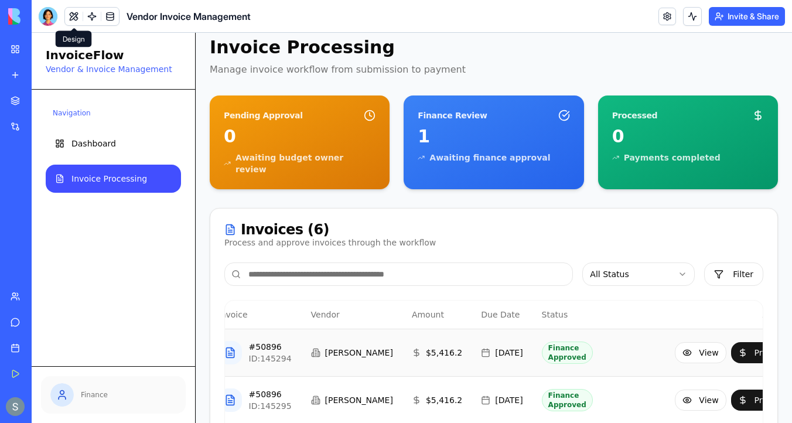
scroll to position [0, 0]
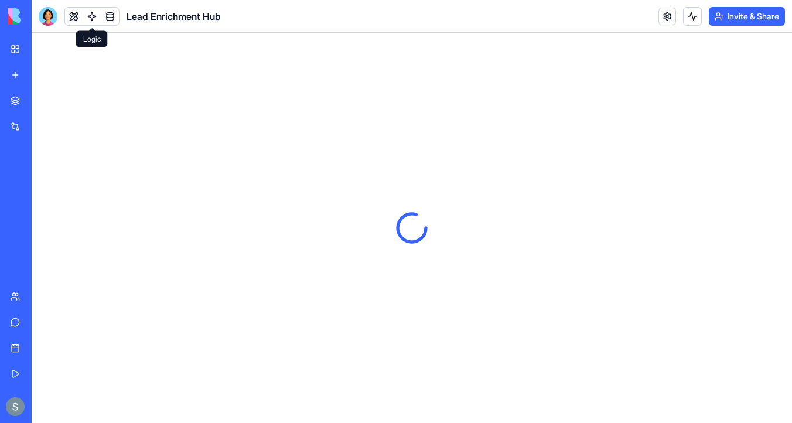
click at [90, 18] on link at bounding box center [92, 17] width 18 height 18
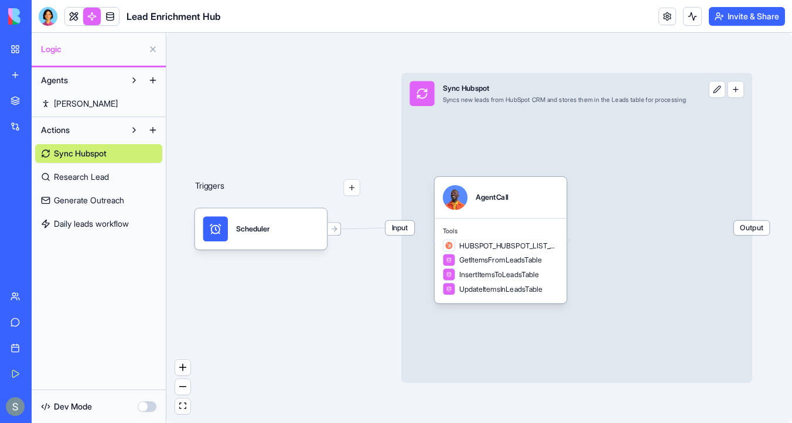
click at [73, 176] on span "Research Lead" at bounding box center [81, 177] width 55 height 12
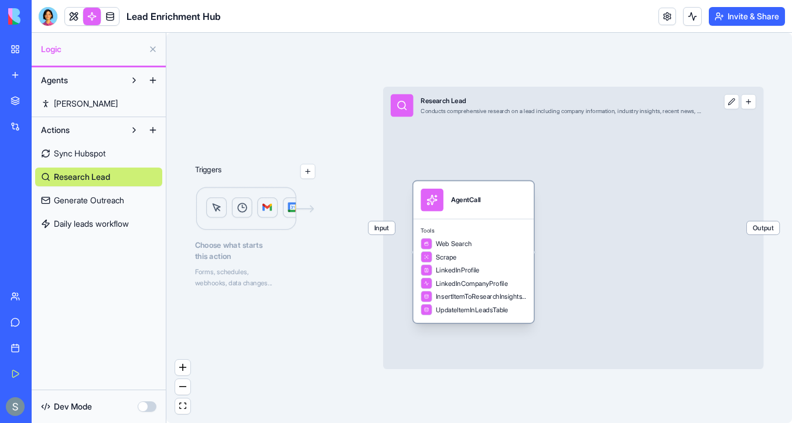
click at [466, 205] on div "AgentCall" at bounding box center [466, 200] width 30 height 23
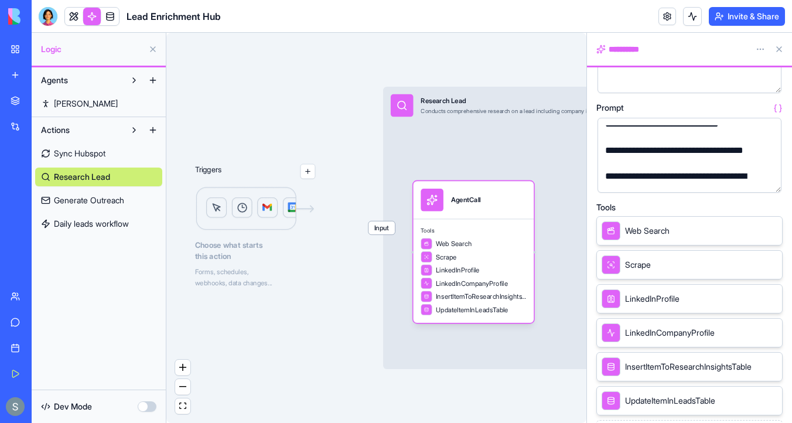
scroll to position [79, 0]
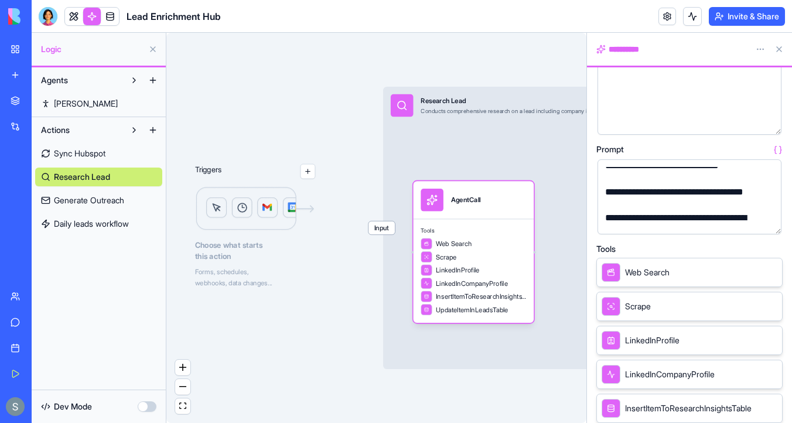
click at [128, 196] on link "Generate Outreach" at bounding box center [98, 200] width 127 height 19
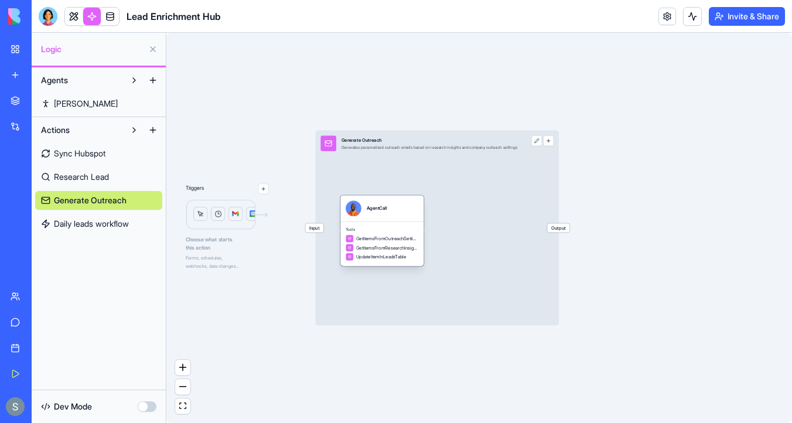
click at [403, 203] on div "AgentCall" at bounding box center [381, 208] width 73 height 16
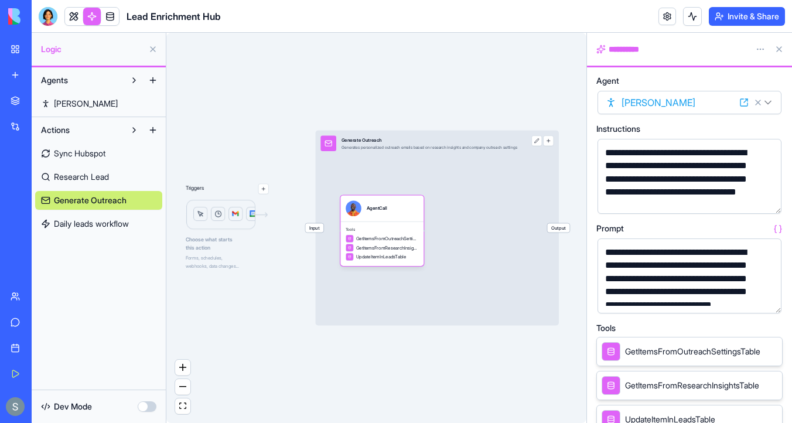
click at [771, 302] on button "button" at bounding box center [769, 301] width 19 height 19
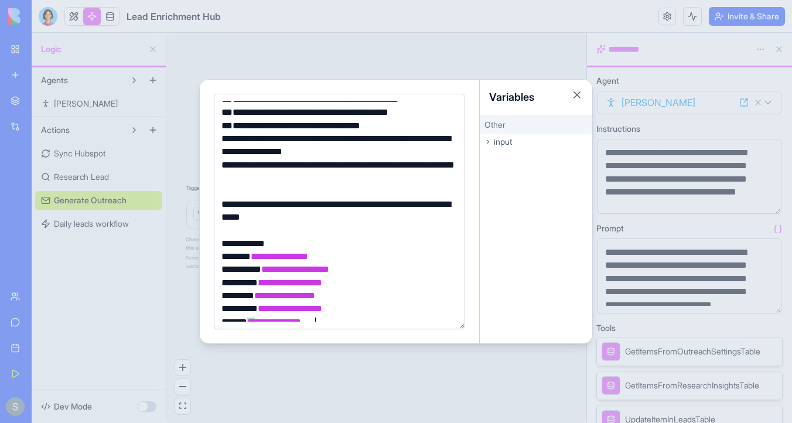
scroll to position [173, 0]
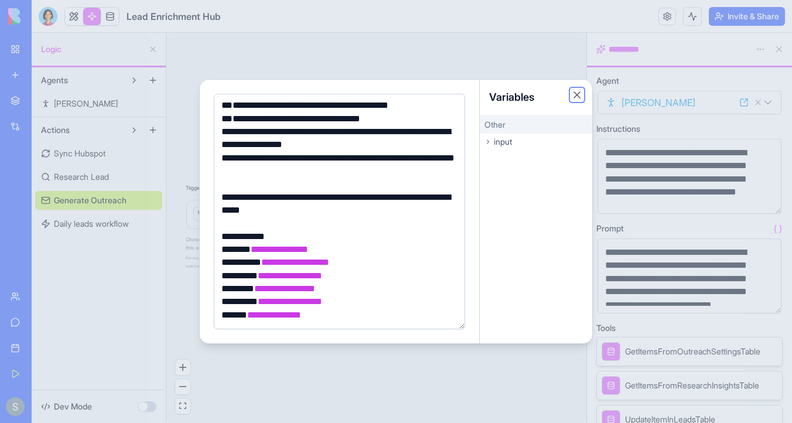
click at [578, 96] on button "Close" at bounding box center [577, 95] width 12 height 12
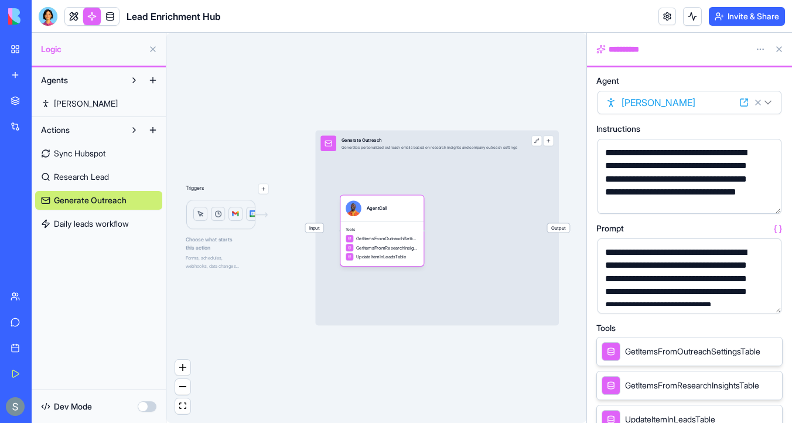
click at [137, 228] on link "Daily leads workflow" at bounding box center [98, 223] width 127 height 19
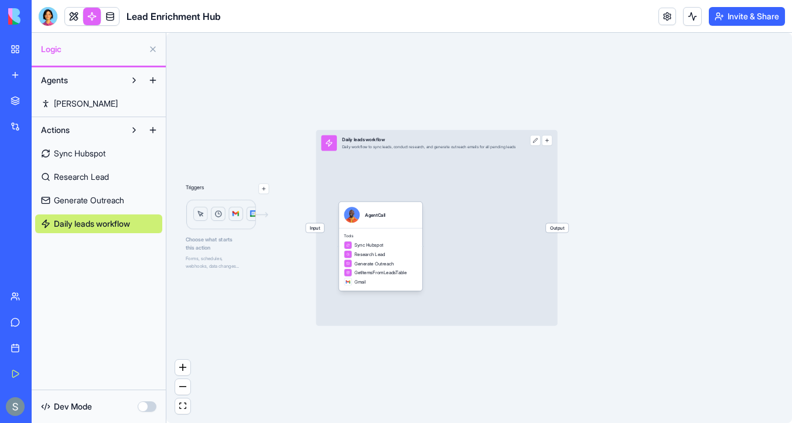
click at [117, 202] on span "Generate Outreach" at bounding box center [89, 200] width 70 height 12
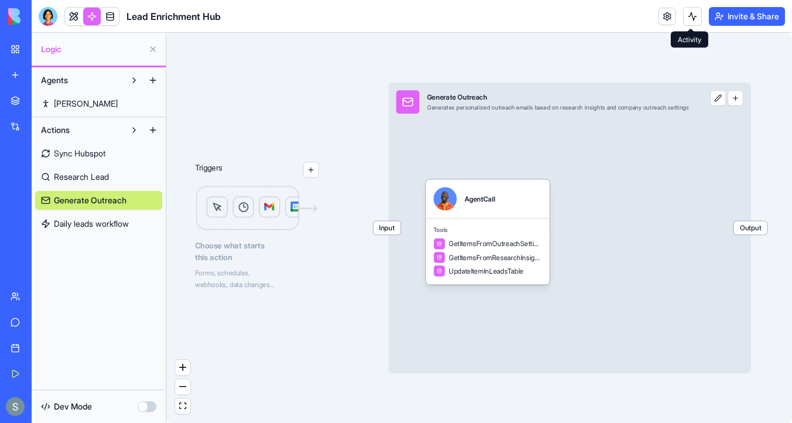
click at [687, 19] on button at bounding box center [692, 16] width 19 height 19
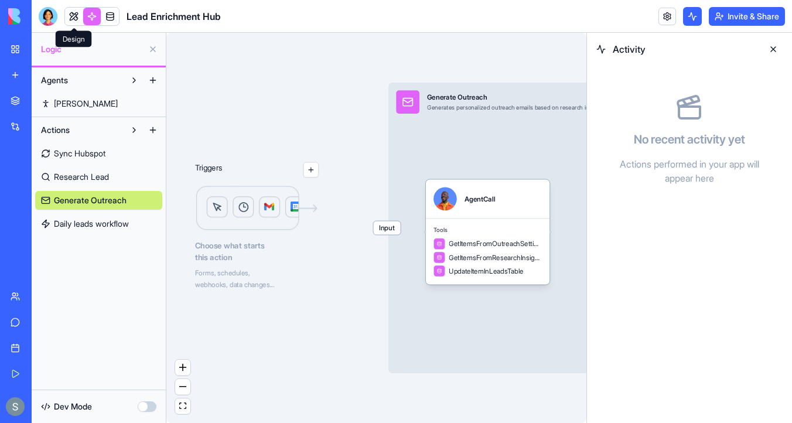
click at [73, 13] on link at bounding box center [74, 17] width 18 height 18
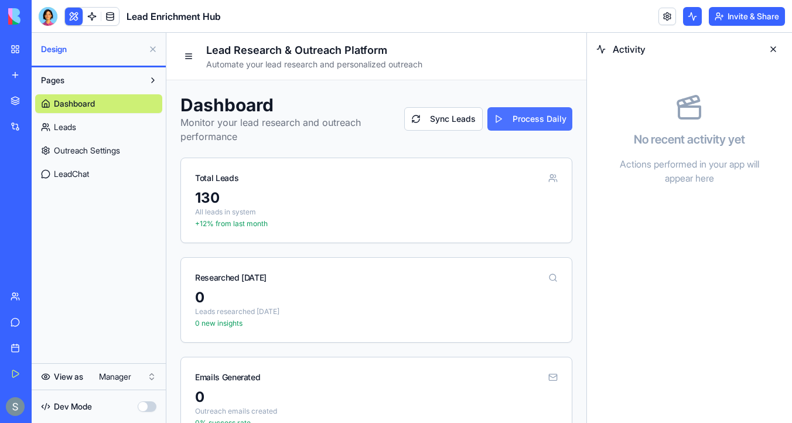
click at [528, 117] on button "Process Daily" at bounding box center [529, 118] width 85 height 23
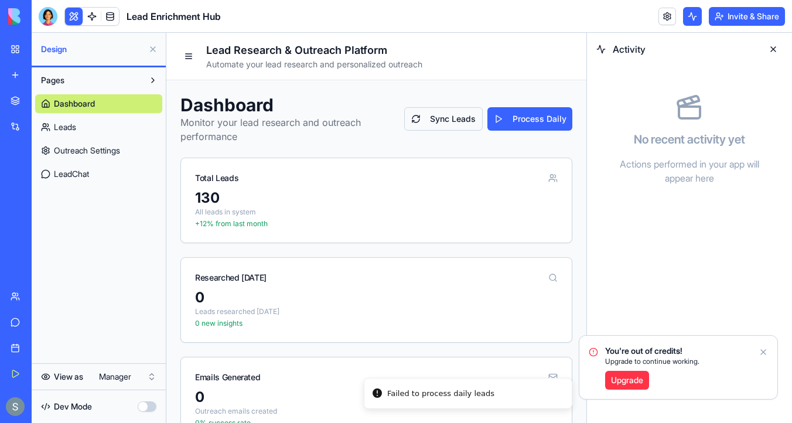
click at [458, 123] on button "Sync Leads" at bounding box center [443, 118] width 78 height 23
click at [15, 12] on img at bounding box center [44, 16] width 73 height 16
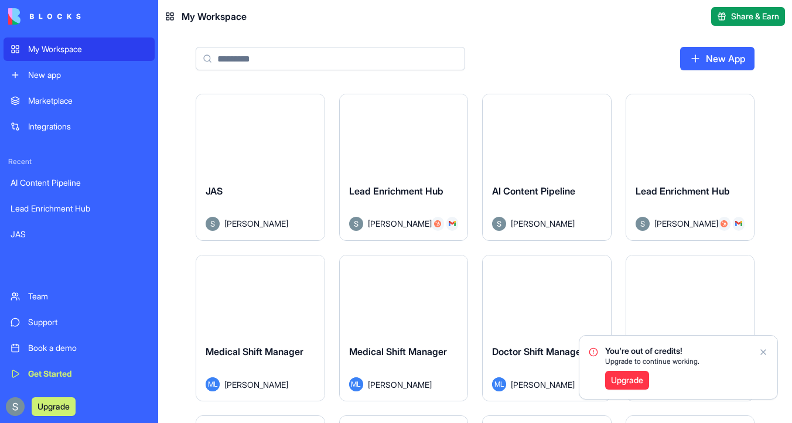
click at [71, 53] on div "My Workspace" at bounding box center [87, 49] width 119 height 12
click at [406, 135] on button "Launch" at bounding box center [404, 133] width 88 height 23
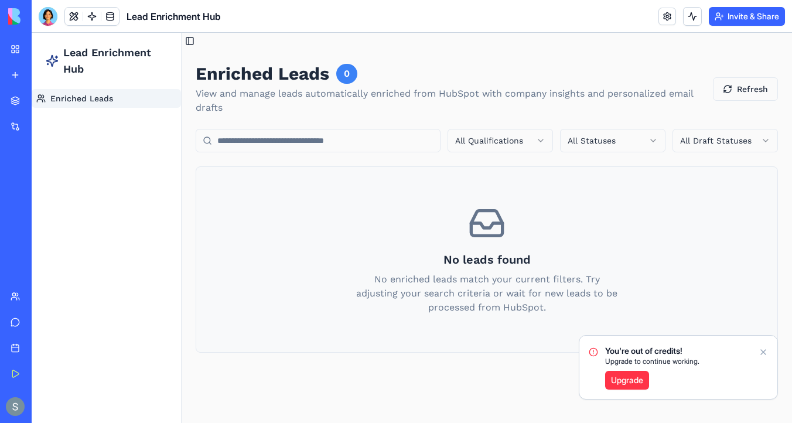
click at [764, 352] on icon "Notifications alt+T" at bounding box center [763, 352] width 5 height 5
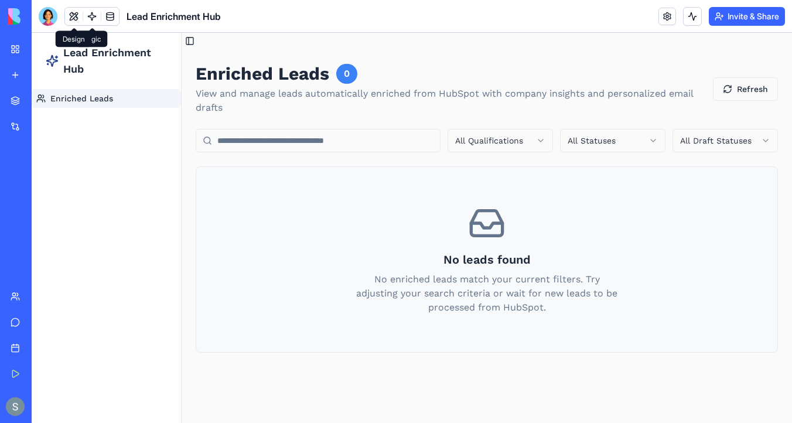
click at [72, 15] on button at bounding box center [74, 17] width 18 height 18
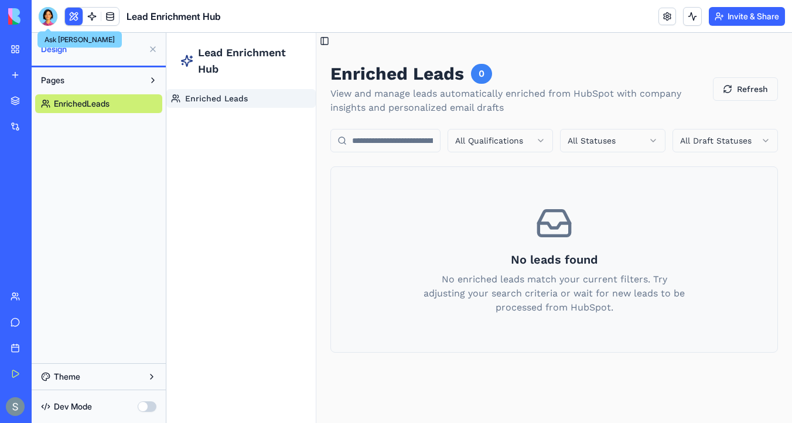
click at [39, 18] on div at bounding box center [48, 16] width 19 height 19
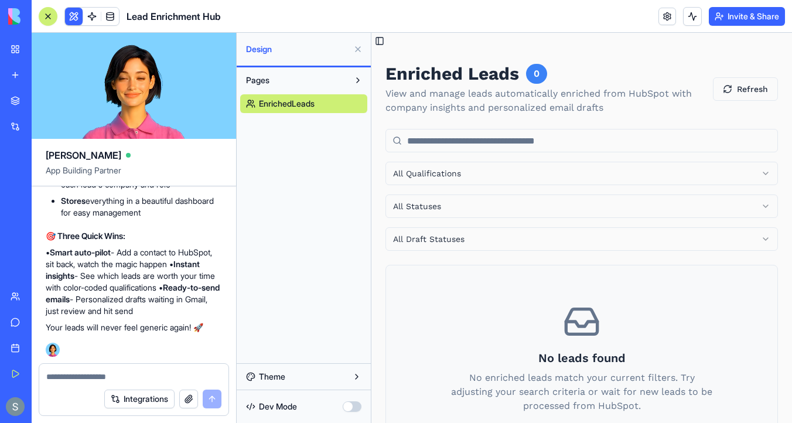
click at [40, 54] on div "My Workspace" at bounding box center [35, 49] width 15 height 12
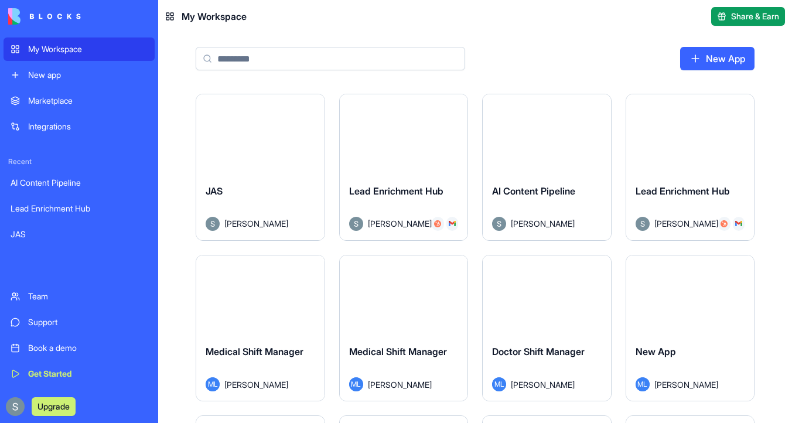
click at [279, 52] on input at bounding box center [330, 58] width 269 height 23
click at [417, 136] on button "Launch" at bounding box center [404, 133] width 88 height 23
click at [555, 134] on button "Launch" at bounding box center [546, 133] width 88 height 23
click at [699, 130] on button "Launch" at bounding box center [690, 133] width 88 height 23
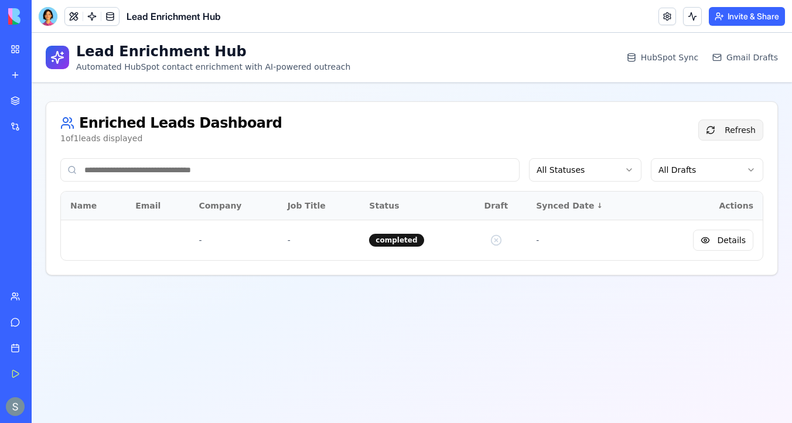
click at [747, 125] on button "Refresh" at bounding box center [730, 129] width 65 height 21
click at [727, 124] on button "Refresh" at bounding box center [730, 129] width 65 height 21
click at [12, 17] on img at bounding box center [44, 16] width 73 height 16
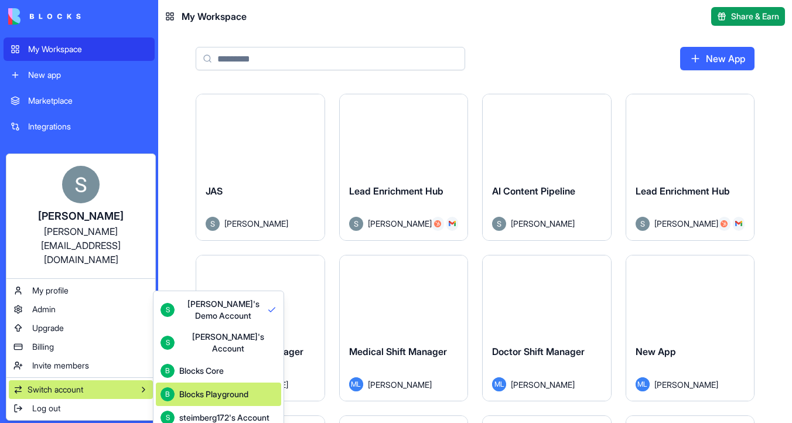
click at [224, 388] on div "Blocks Playground" at bounding box center [213, 394] width 69 height 12
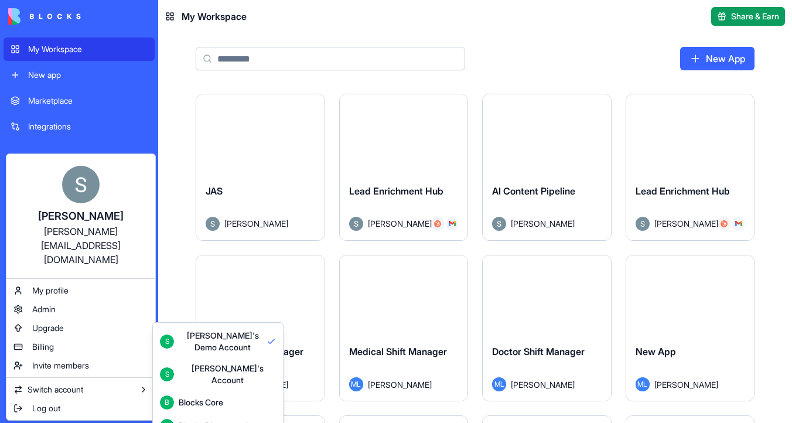
scroll to position [31, 0]
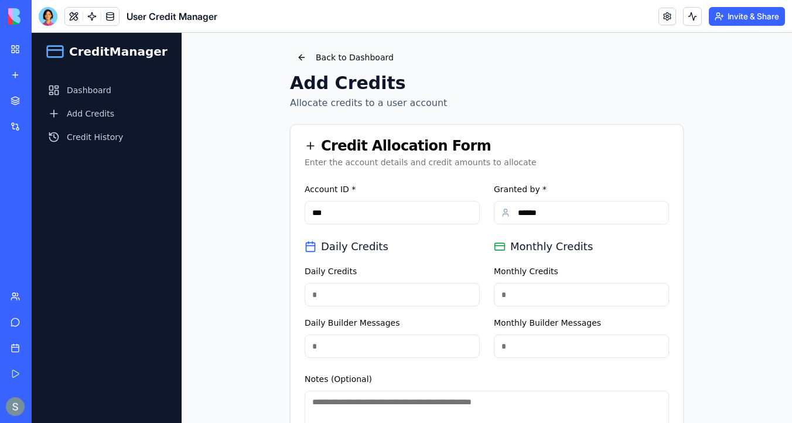
type input "****"
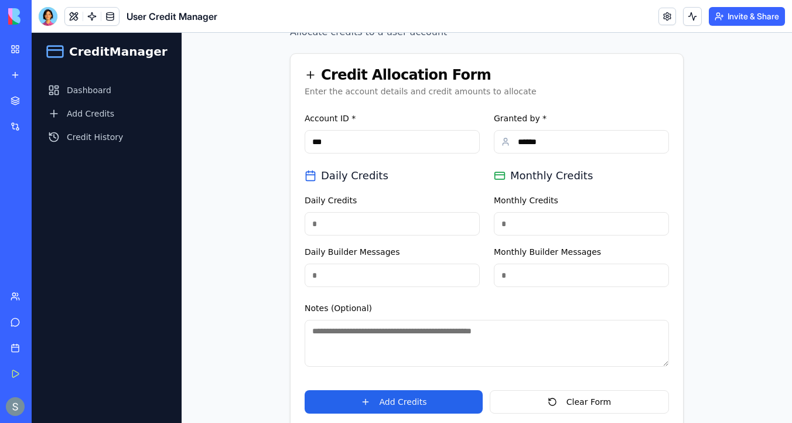
scroll to position [90, 0]
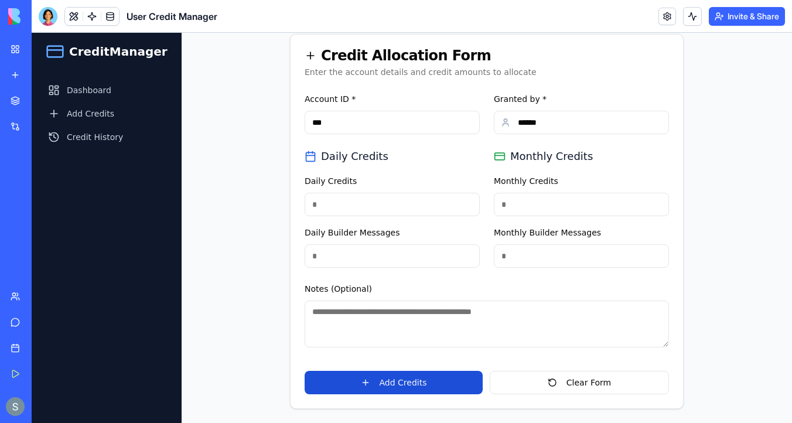
type input "****"
click at [396, 382] on button "Add Credits" at bounding box center [393, 382] width 178 height 23
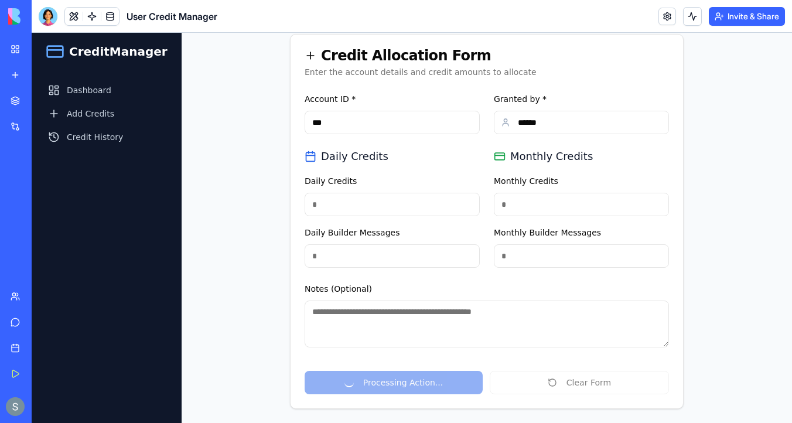
scroll to position [0, 0]
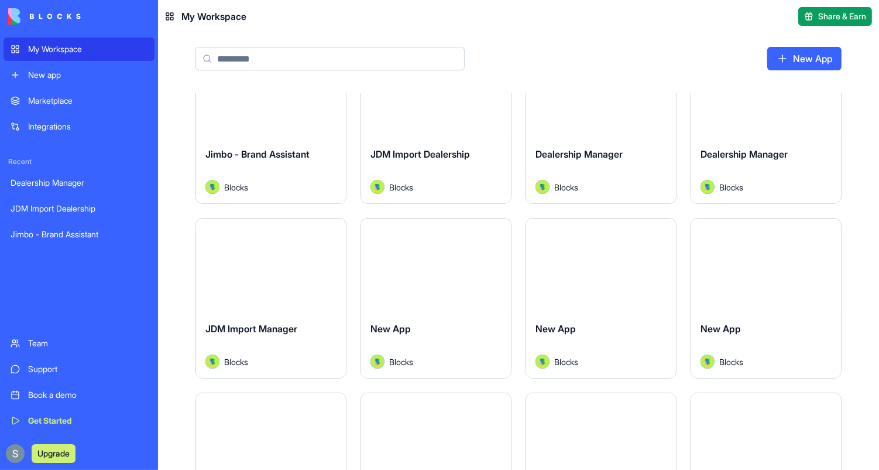
scroll to position [56, 0]
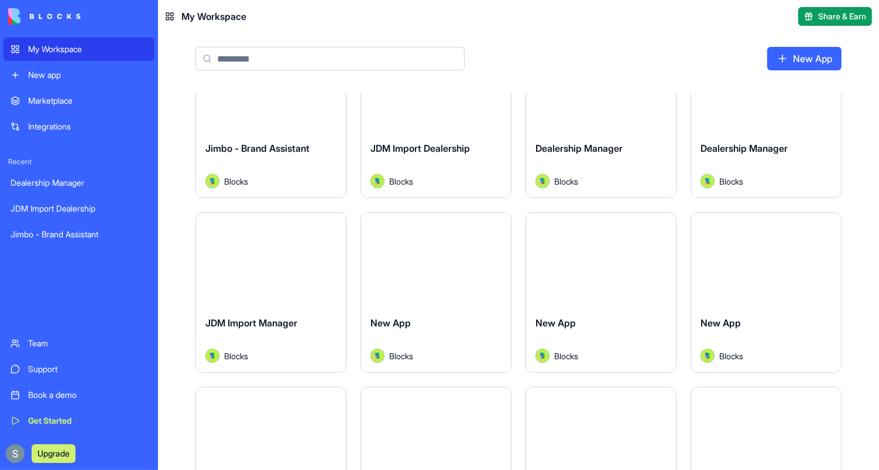
click at [304, 61] on input at bounding box center [330, 58] width 269 height 23
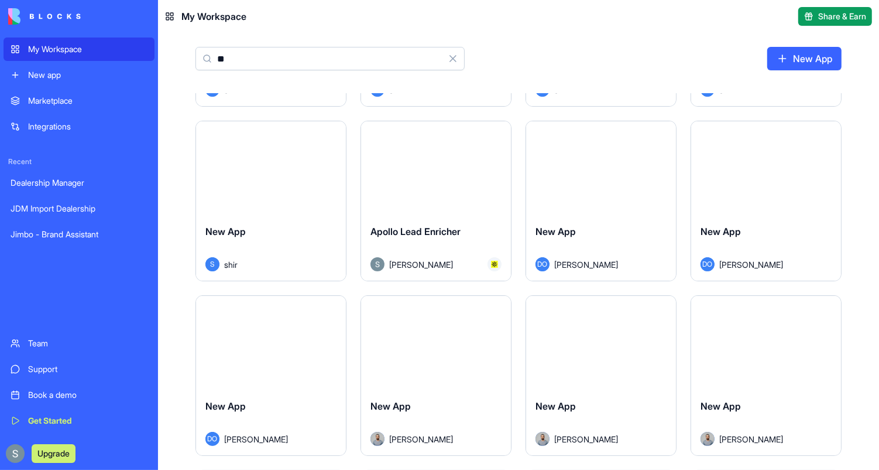
scroll to position [0, 0]
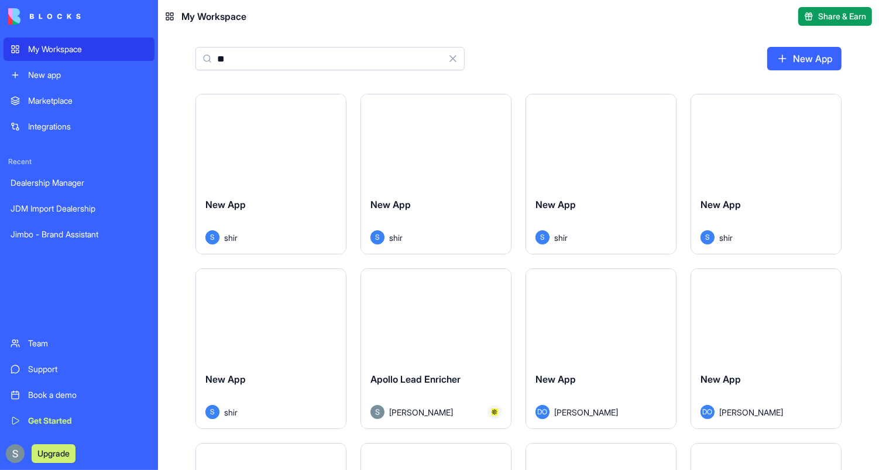
type input "*"
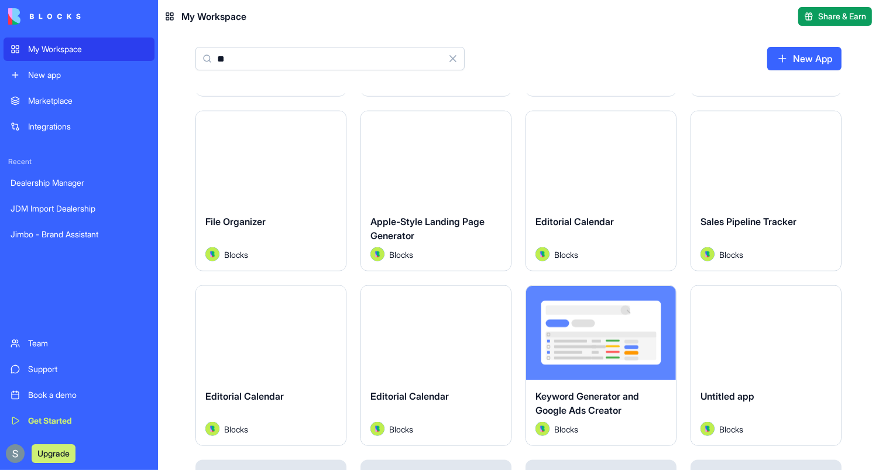
scroll to position [1395, 0]
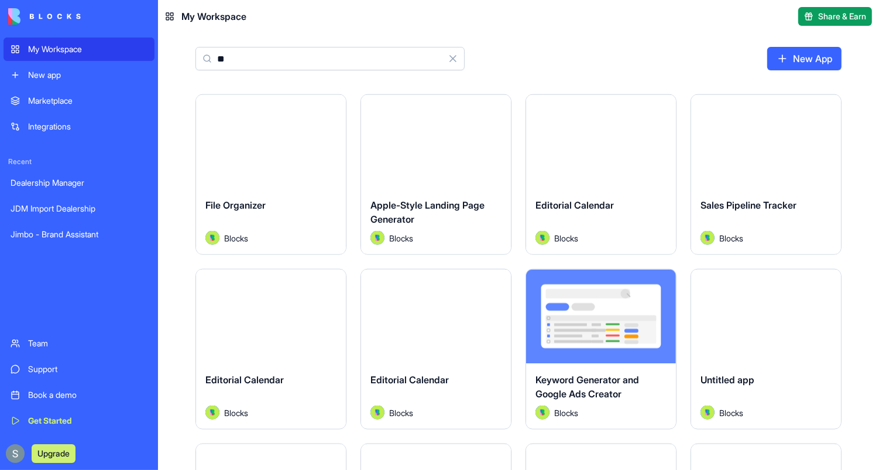
click at [272, 60] on input "**" at bounding box center [330, 58] width 269 height 23
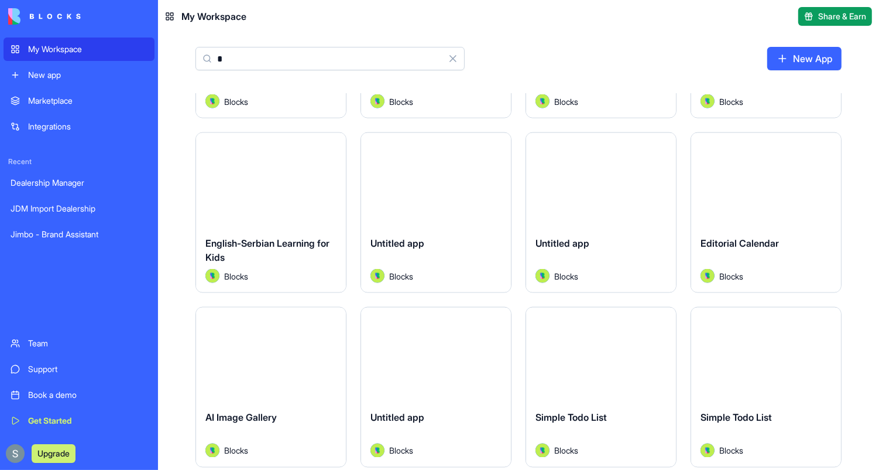
scroll to position [0, 0]
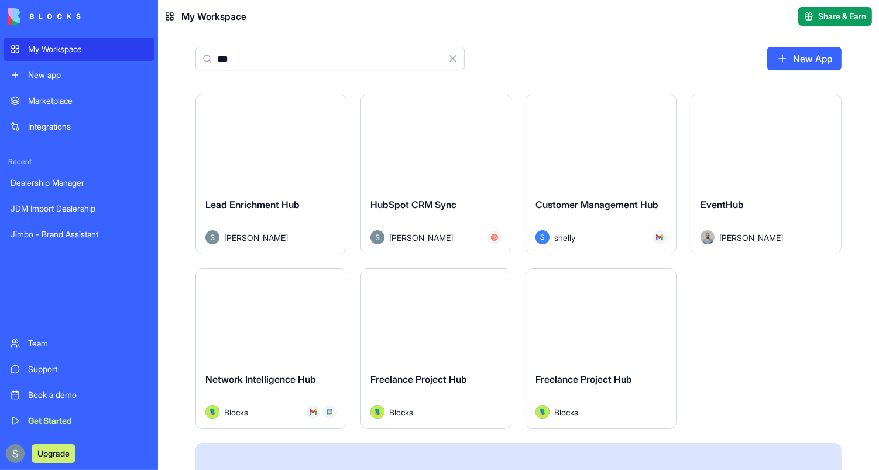
type input "***"
click at [454, 142] on button "Launch" at bounding box center [436, 140] width 88 height 23
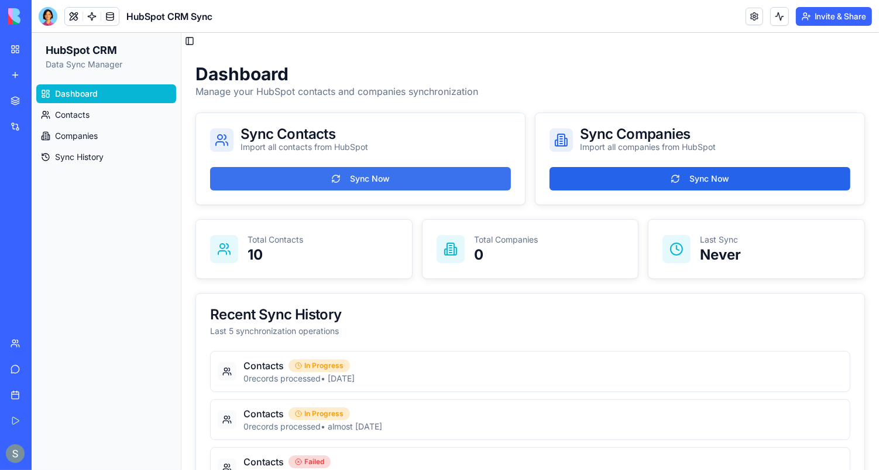
click at [468, 178] on button "Sync Now" at bounding box center [360, 177] width 301 height 23
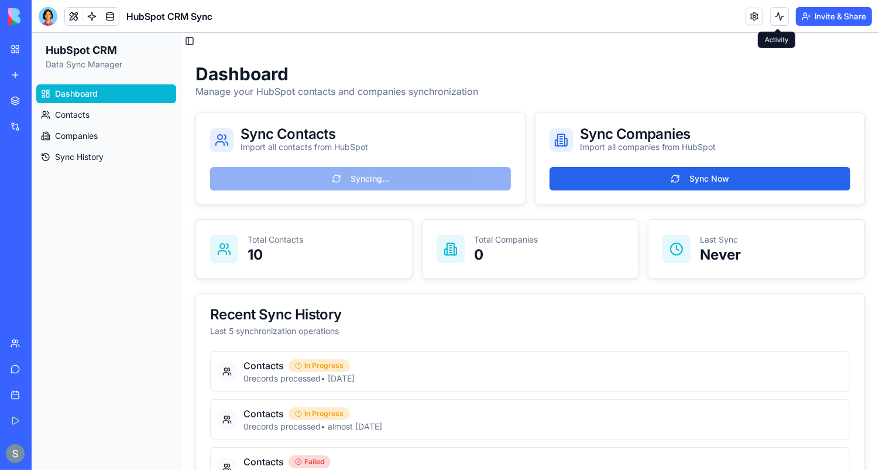
click at [779, 19] on button at bounding box center [780, 16] width 19 height 19
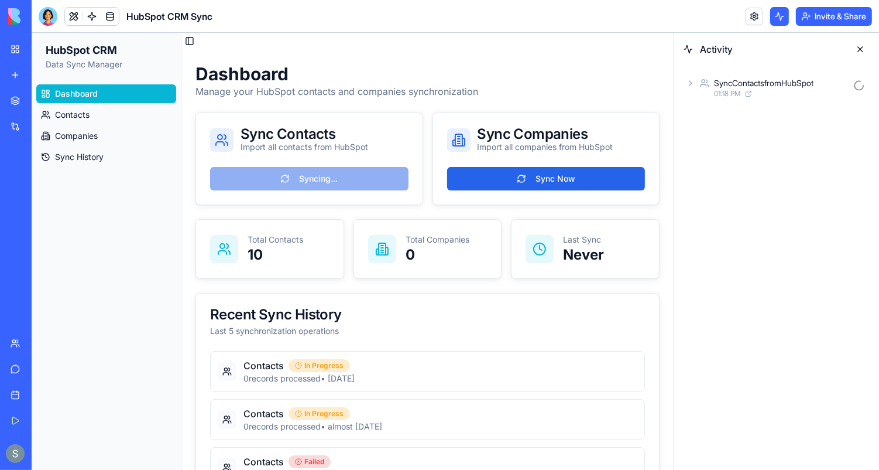
click at [693, 85] on icon at bounding box center [690, 82] width 9 height 9
click at [91, 15] on link at bounding box center [92, 17] width 18 height 18
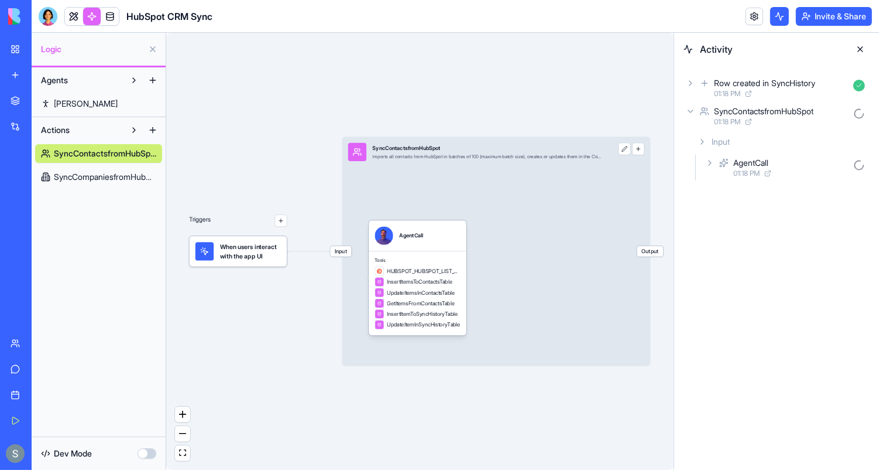
click at [714, 162] on icon at bounding box center [710, 162] width 9 height 9
click at [731, 217] on icon at bounding box center [729, 214] width 9 height 9
click at [737, 245] on icon at bounding box center [741, 244] width 9 height 9
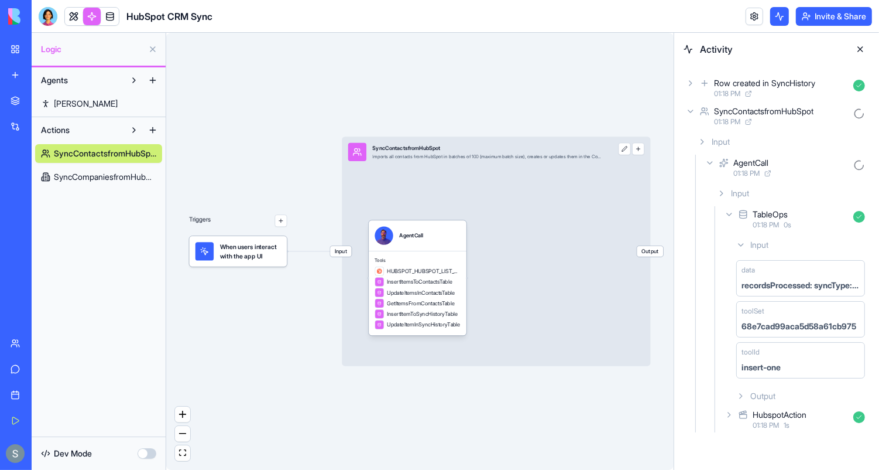
click at [742, 244] on icon at bounding box center [741, 245] width 5 height 2
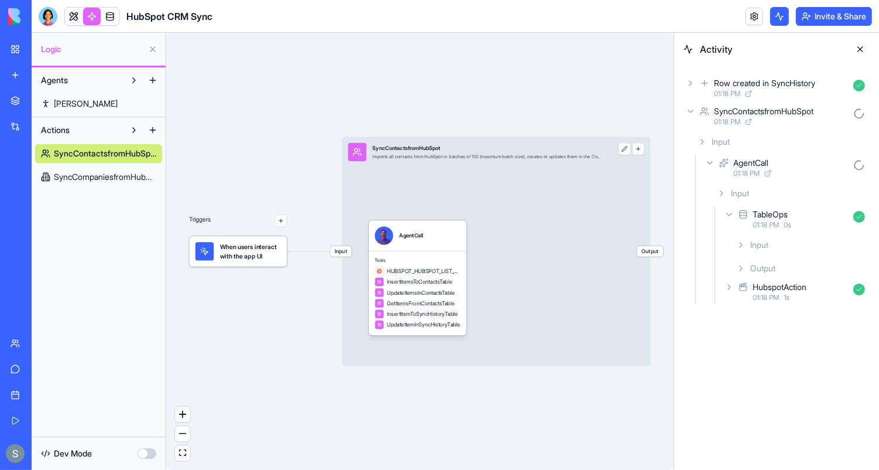
click at [739, 269] on icon at bounding box center [741, 267] width 9 height 9
click at [703, 143] on icon at bounding box center [702, 141] width 9 height 9
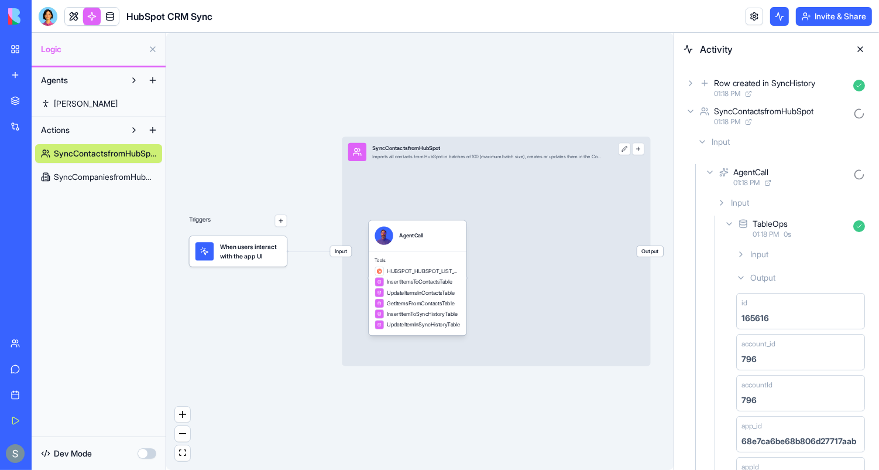
click at [692, 111] on icon at bounding box center [691, 111] width 5 height 2
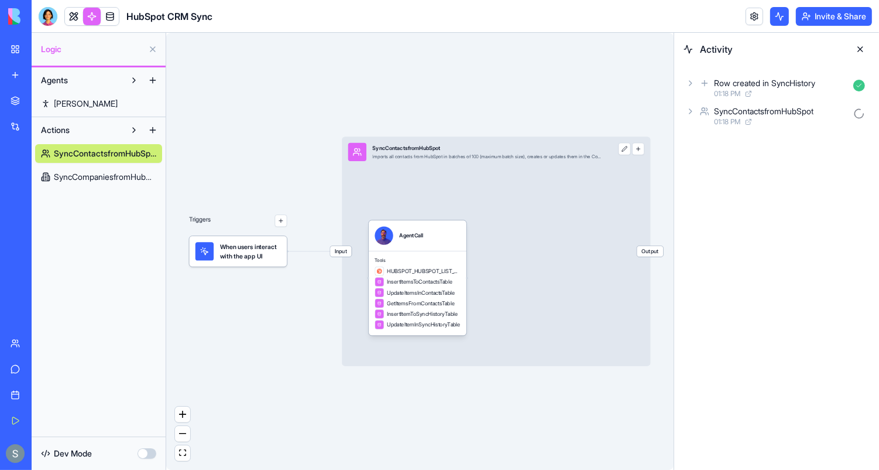
click at [691, 80] on icon at bounding box center [690, 82] width 9 height 9
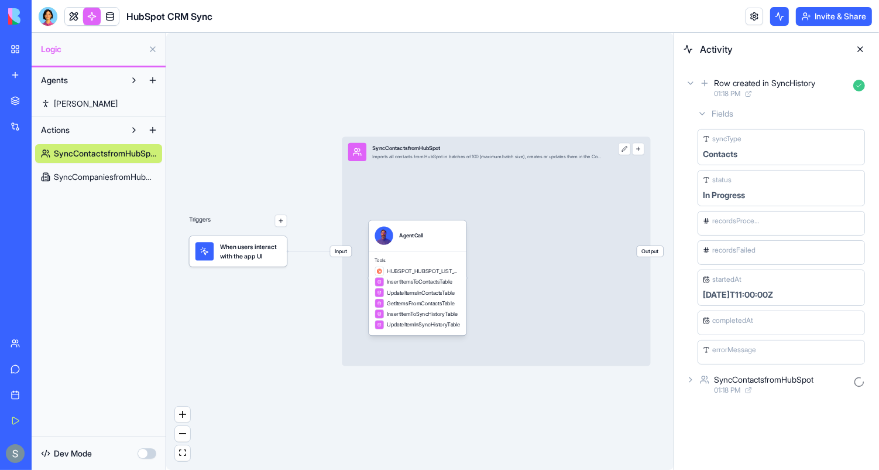
click at [694, 375] on icon at bounding box center [690, 379] width 9 height 9
